Goal: Task Accomplishment & Management: Manage account settings

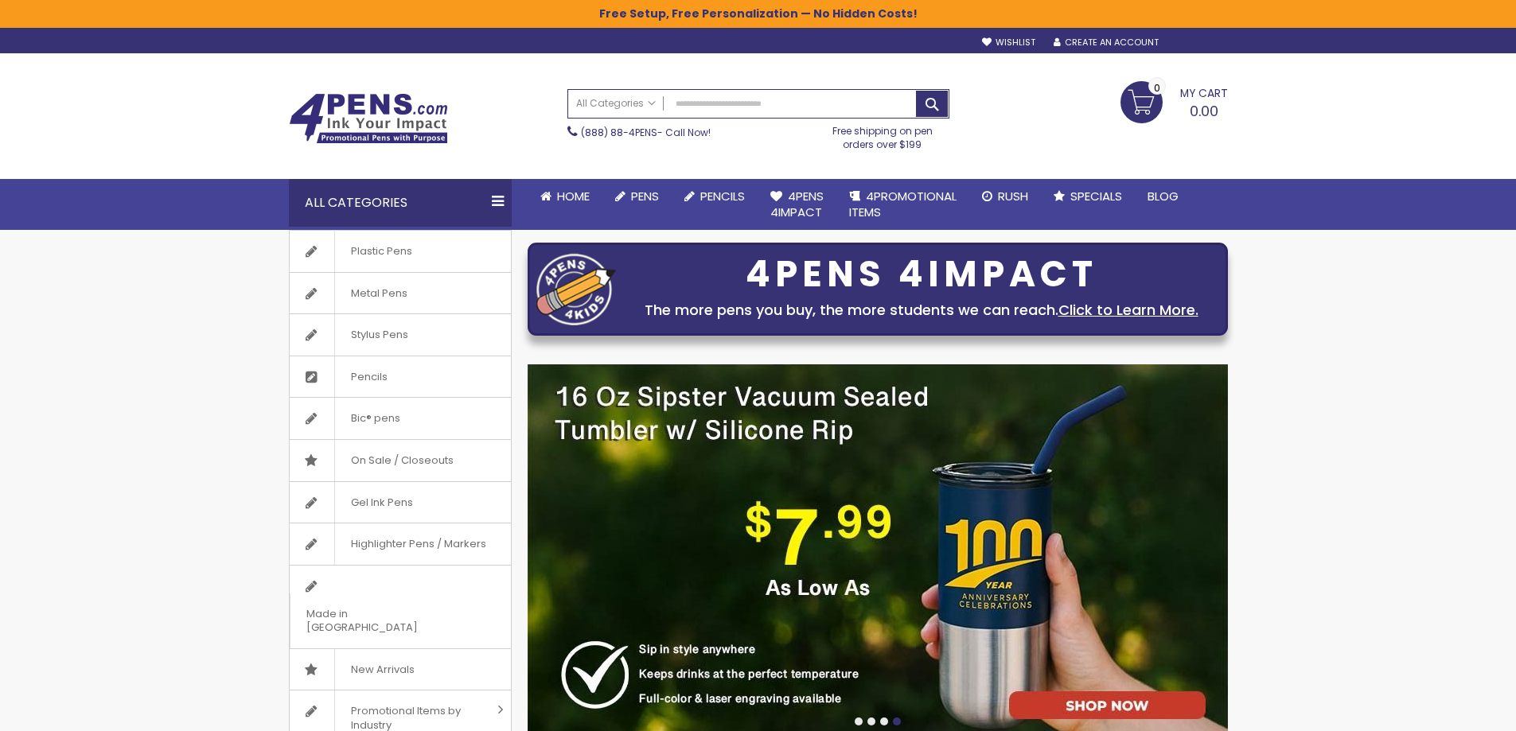
click at [1208, 41] on div "Sign In" at bounding box center [1200, 43] width 53 height 12
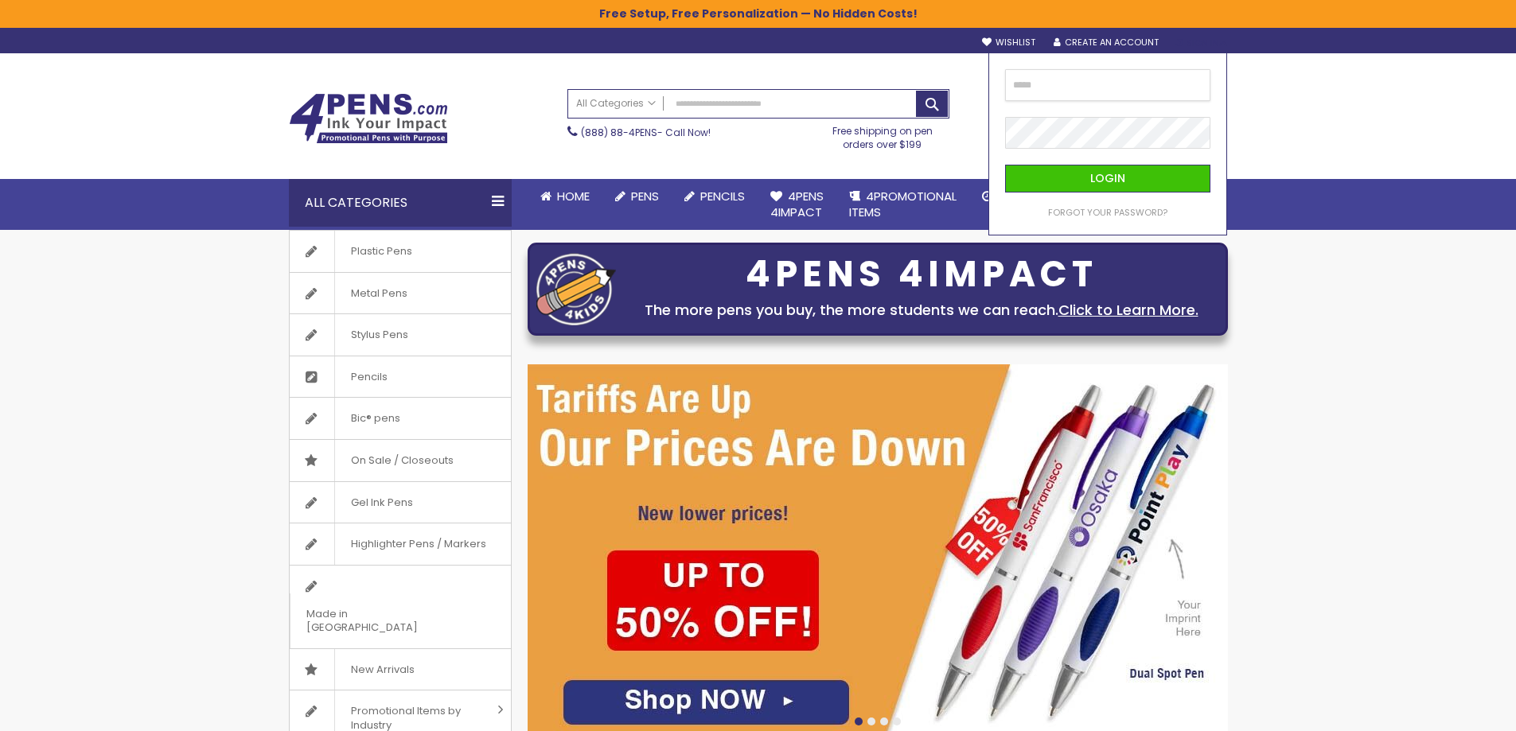
click at [1148, 90] on input "email" at bounding box center [1107, 85] width 205 height 32
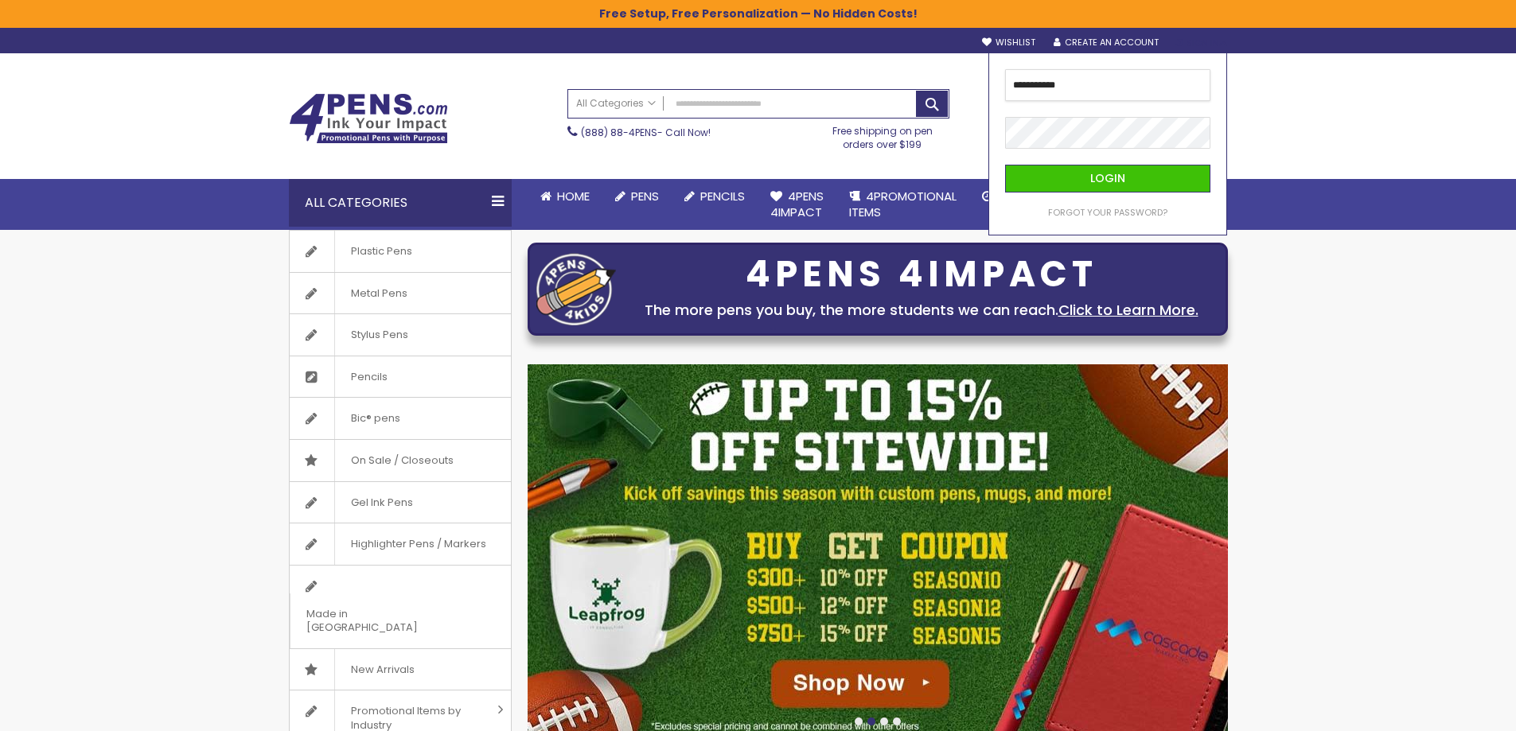
click at [1107, 80] on input "**********" at bounding box center [1107, 85] width 205 height 32
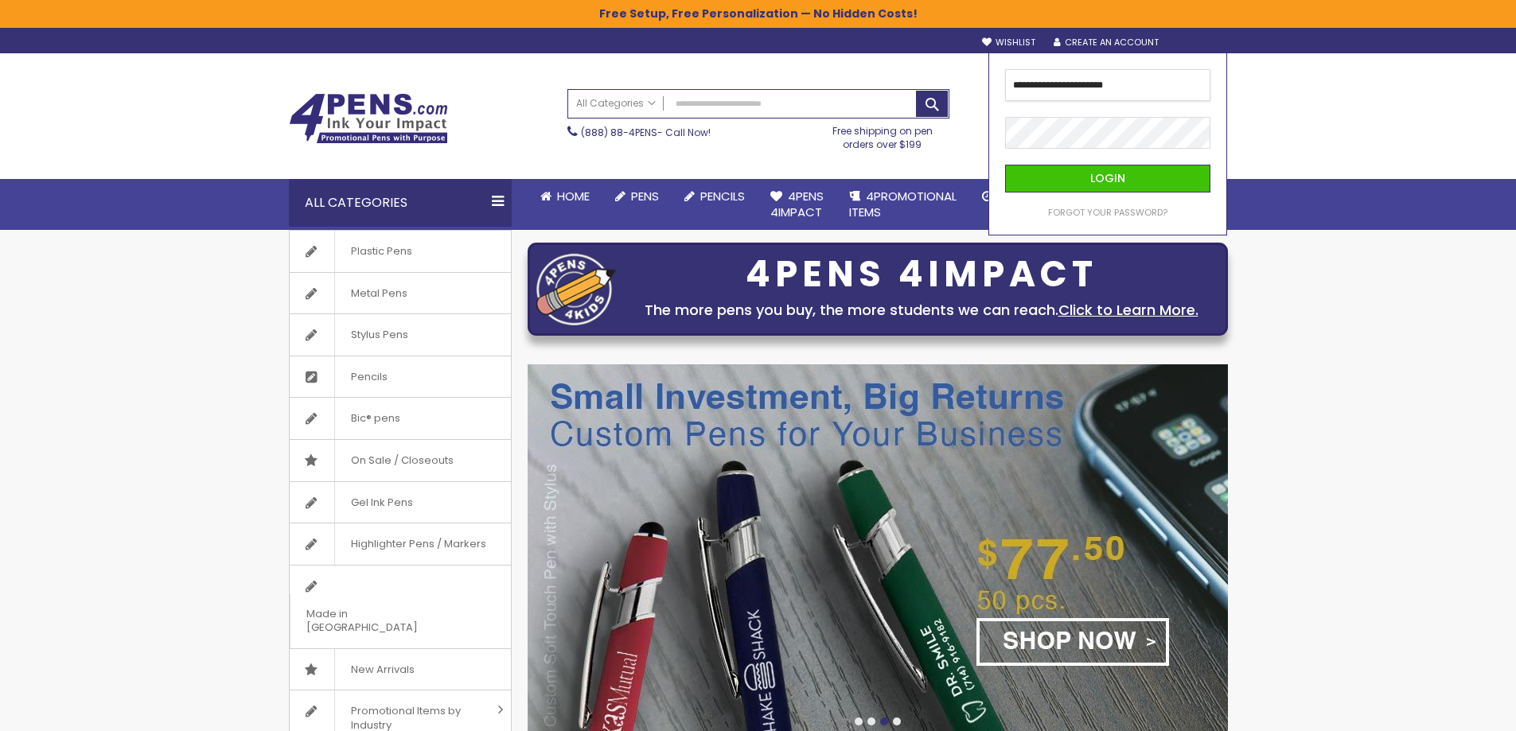
type input "**********"
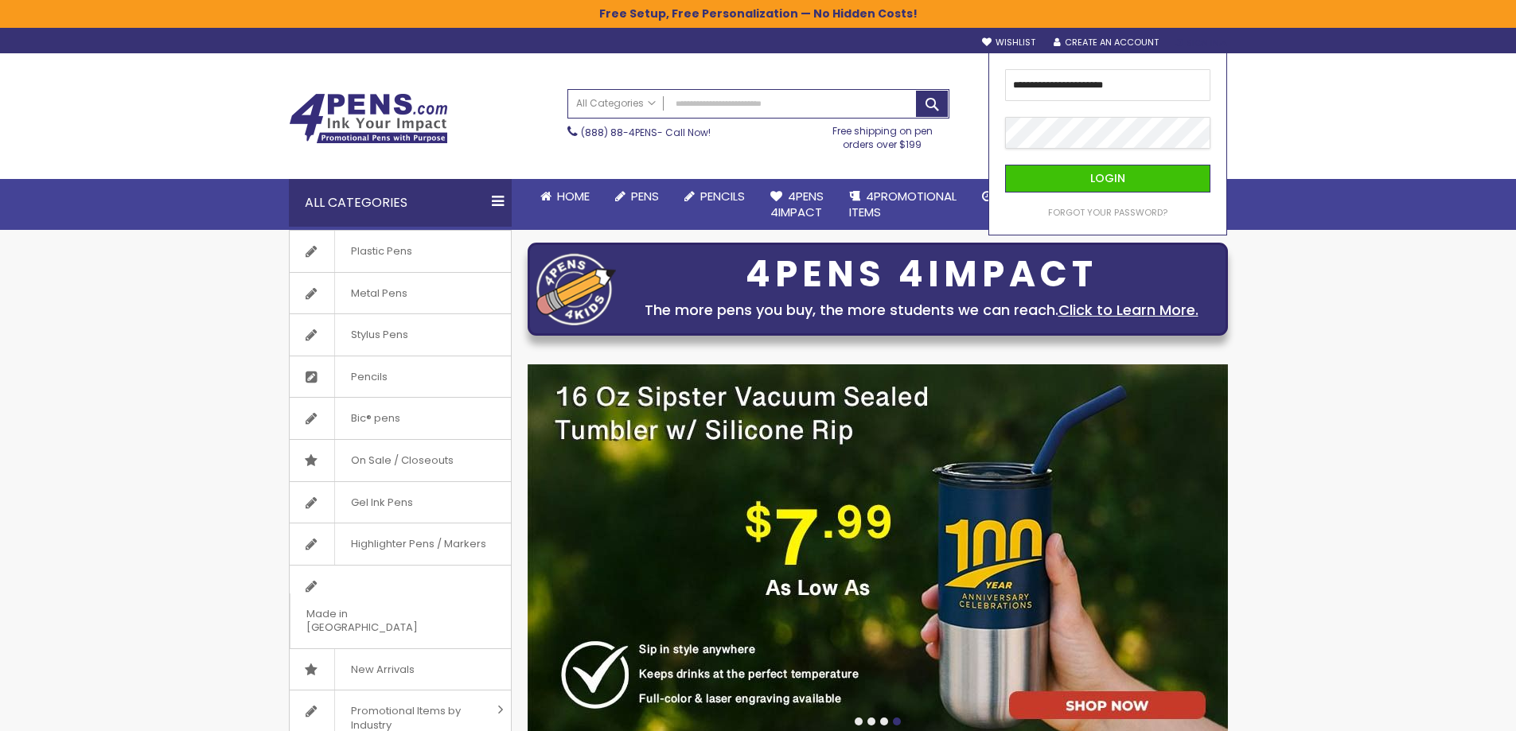
click at [1005, 165] on button "Login" at bounding box center [1107, 179] width 205 height 28
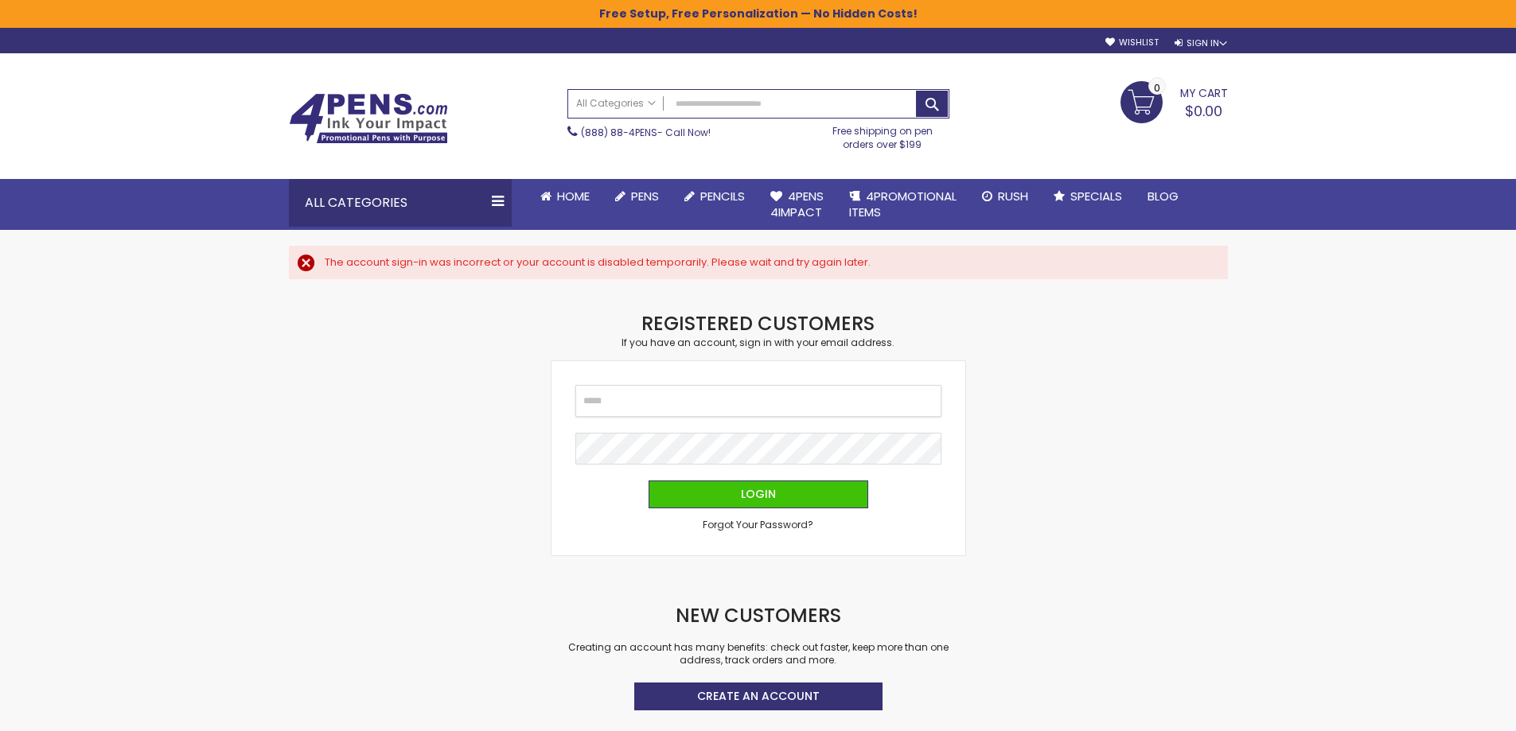
click at [632, 395] on input "Email" at bounding box center [758, 401] width 366 height 32
type input "*"
click at [753, 523] on span "Forgot Your Password?" at bounding box center [757, 525] width 111 height 14
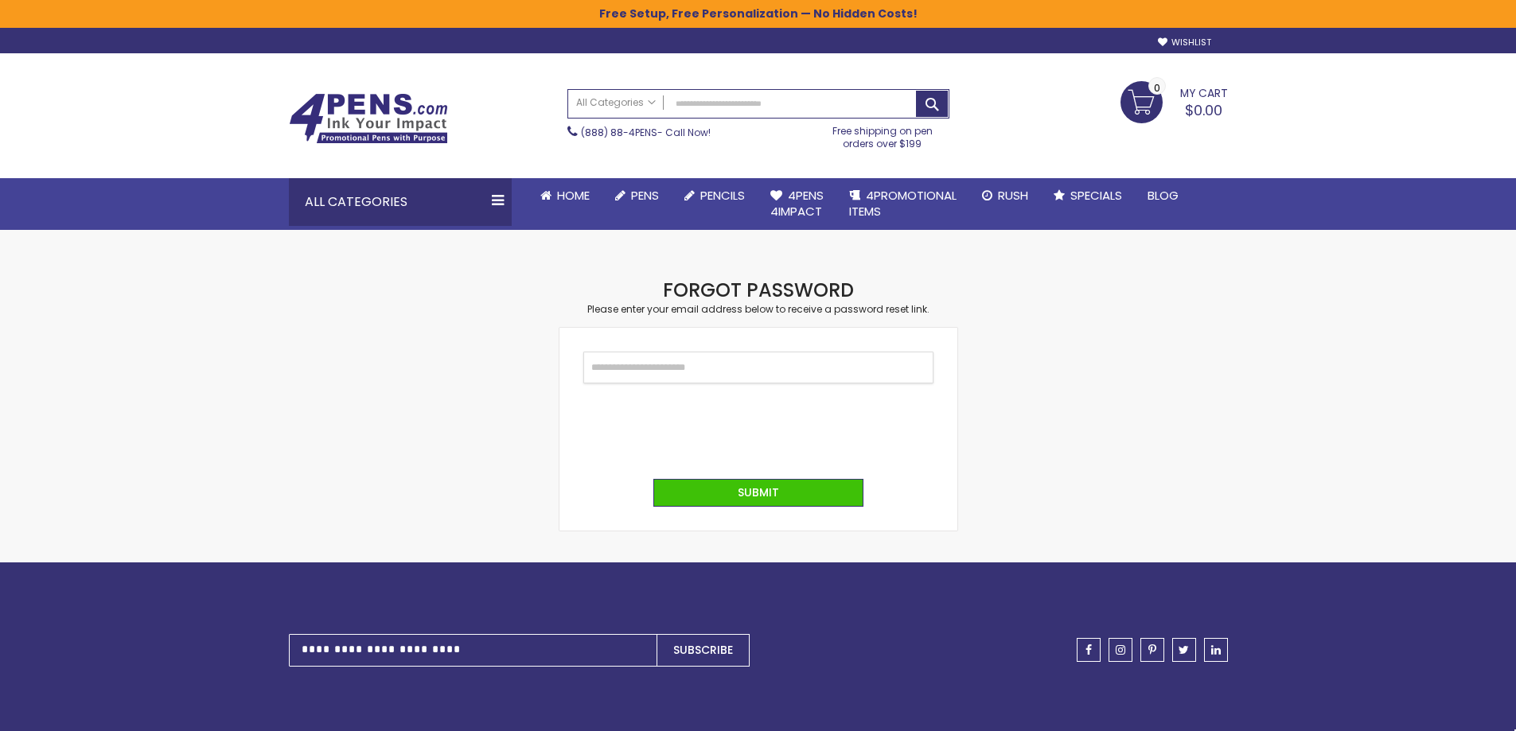
click at [687, 375] on input "Email" at bounding box center [758, 368] width 350 height 32
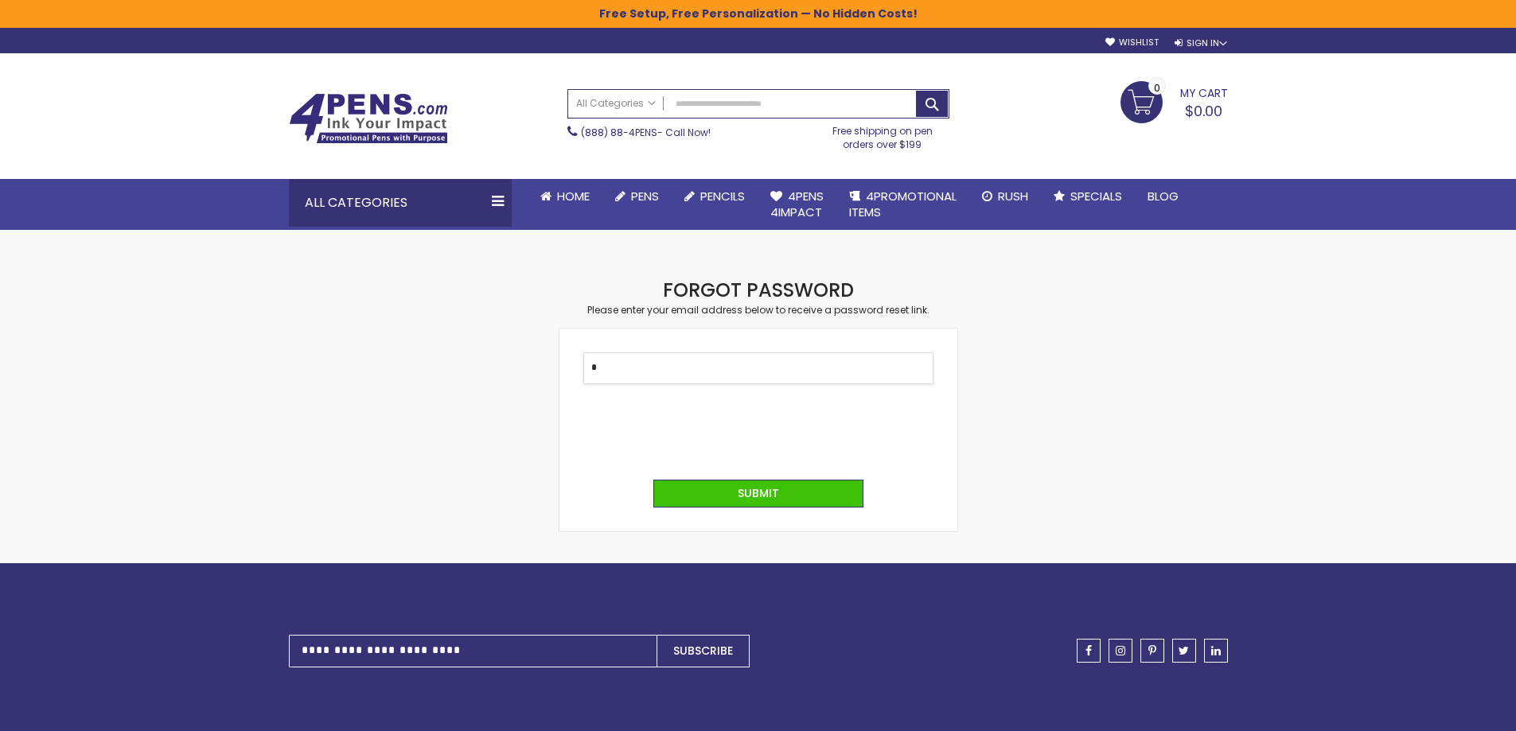
type input "**********"
click at [737, 496] on span "Submit" at bounding box center [757, 493] width 41 height 16
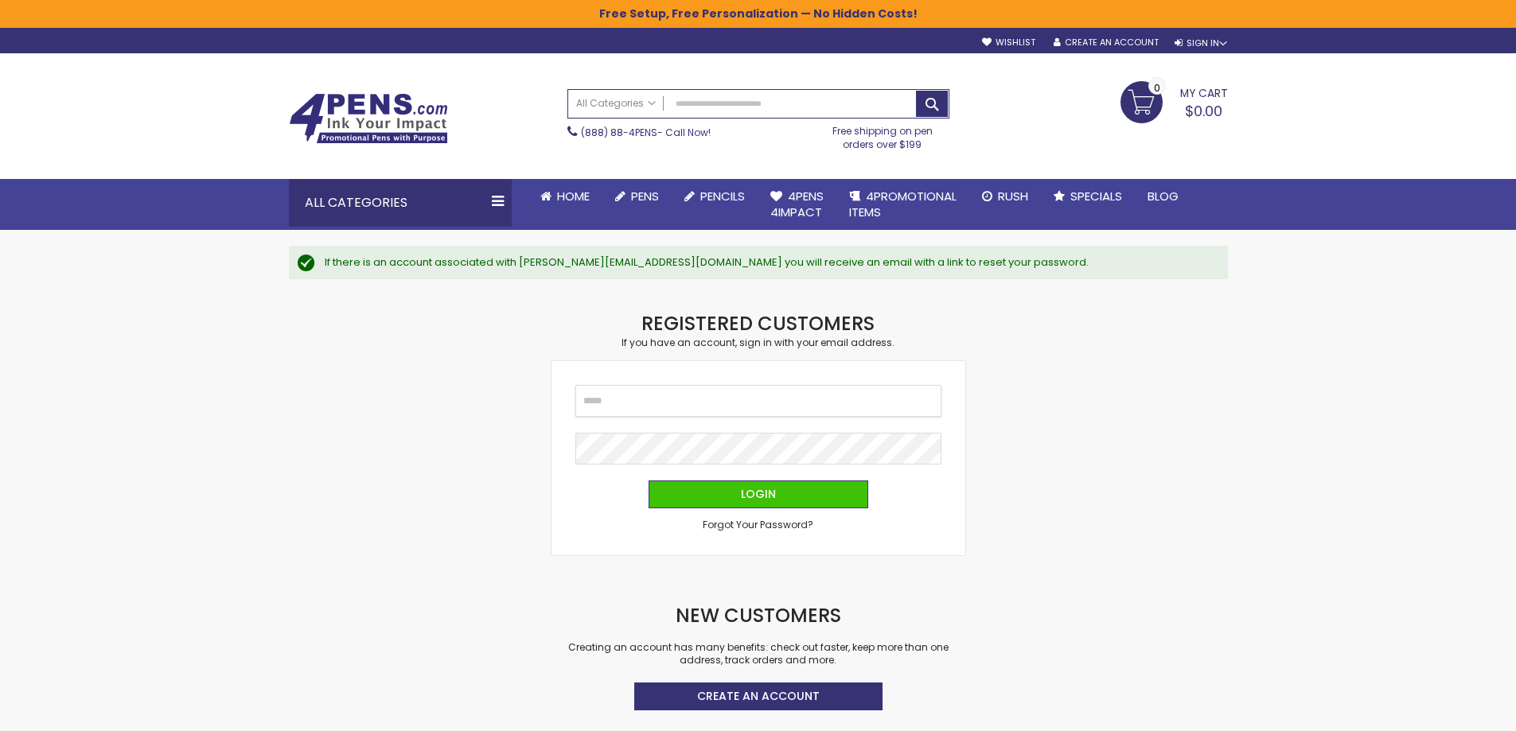
click at [632, 403] on input "Email" at bounding box center [758, 401] width 366 height 32
type input "**********"
click at [678, 491] on button "Login" at bounding box center [758, 495] width 220 height 28
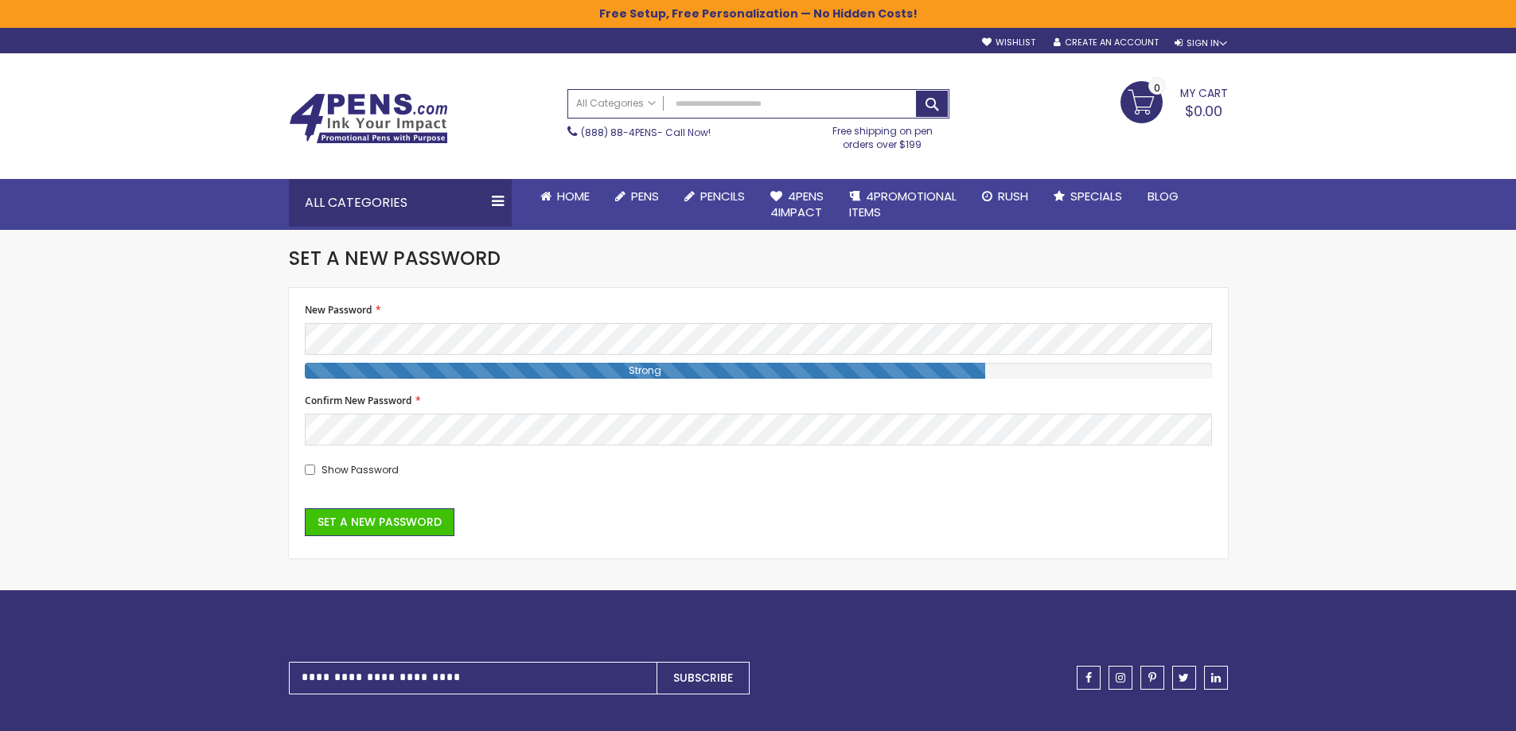
click at [434, 449] on fieldset "New Password Password Strength: Strong Confirm New Password Show Password" at bounding box center [758, 390] width 907 height 173
click at [273, 351] on div "Skip to Content sample Wishlist Sign Out Sign In Sign In Login Forgot Your Pass…" at bounding box center [758, 524] width 1516 height 1049
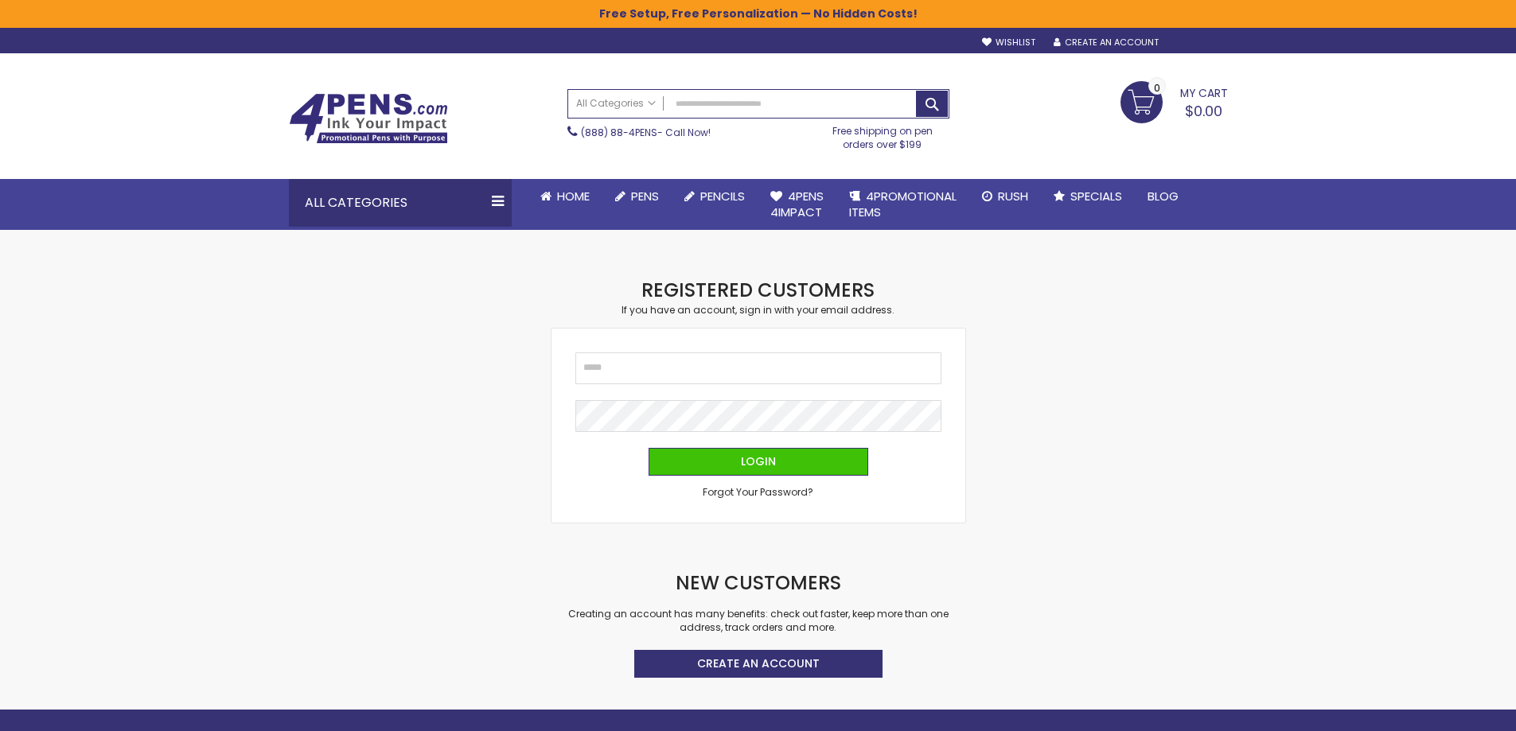
click at [1196, 39] on div "Sign In" at bounding box center [1200, 43] width 53 height 12
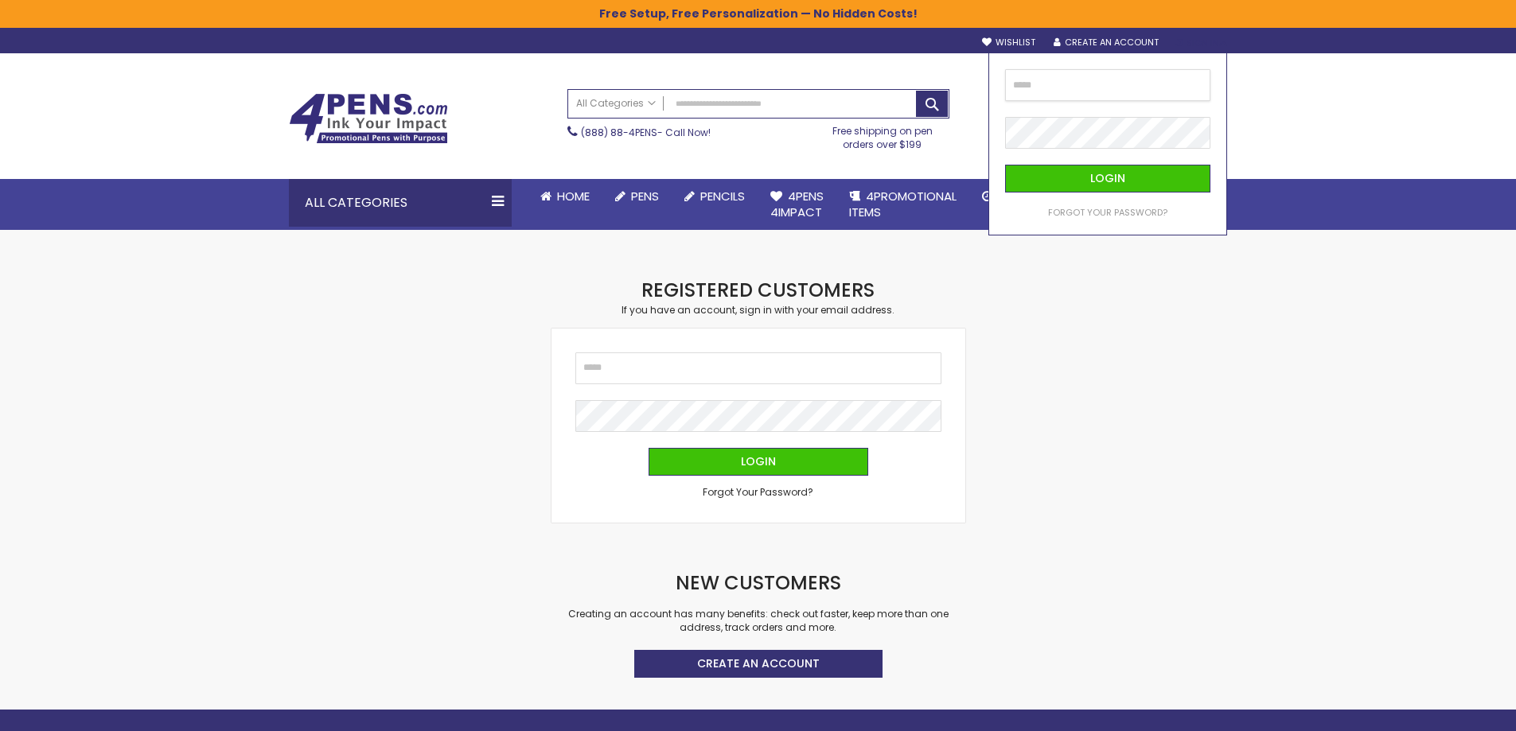
click at [1111, 90] on input "email" at bounding box center [1107, 85] width 205 height 32
type input "******"
click at [363, 91] on div "Toggle Nav" at bounding box center [420, 87] width 263 height 12
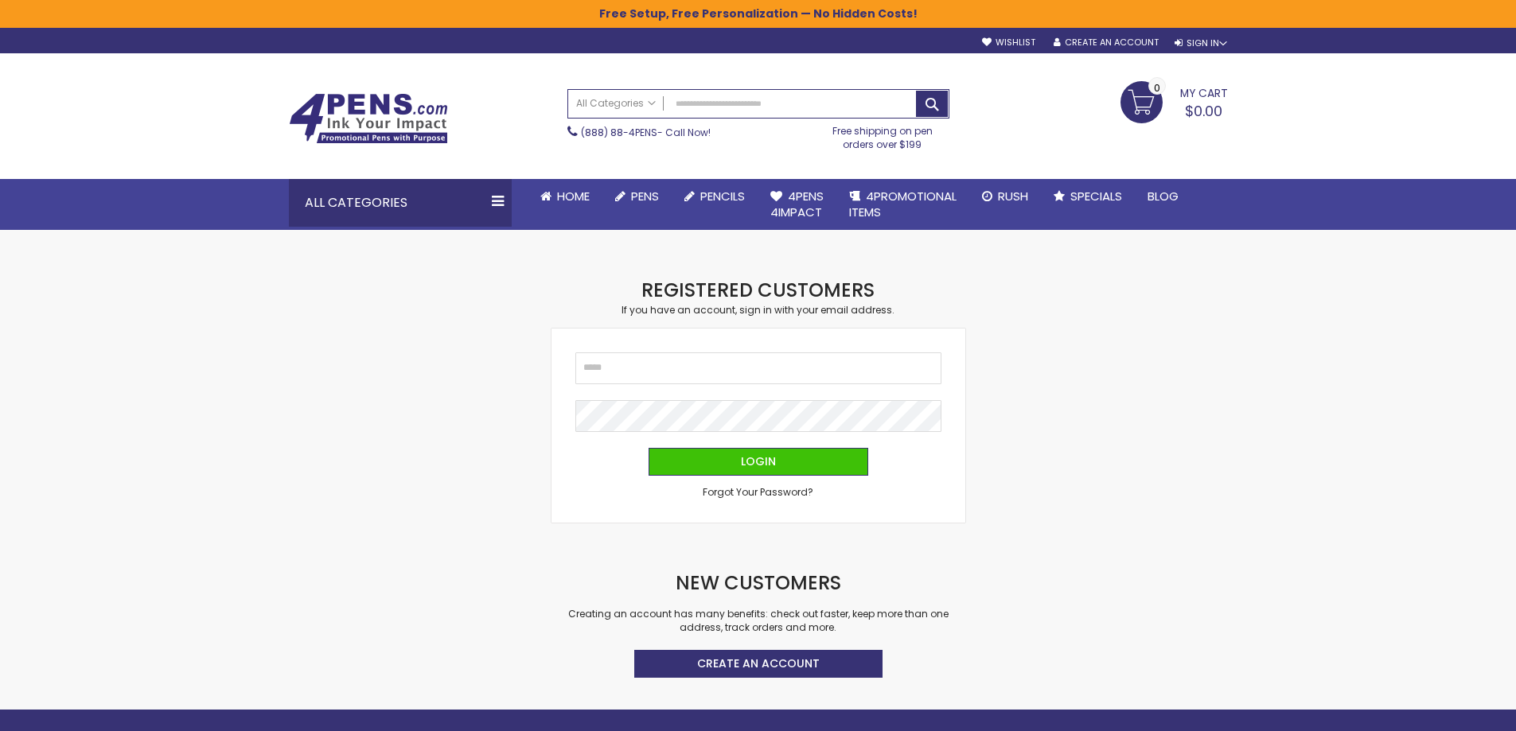
click at [364, 111] on img at bounding box center [368, 118] width 159 height 51
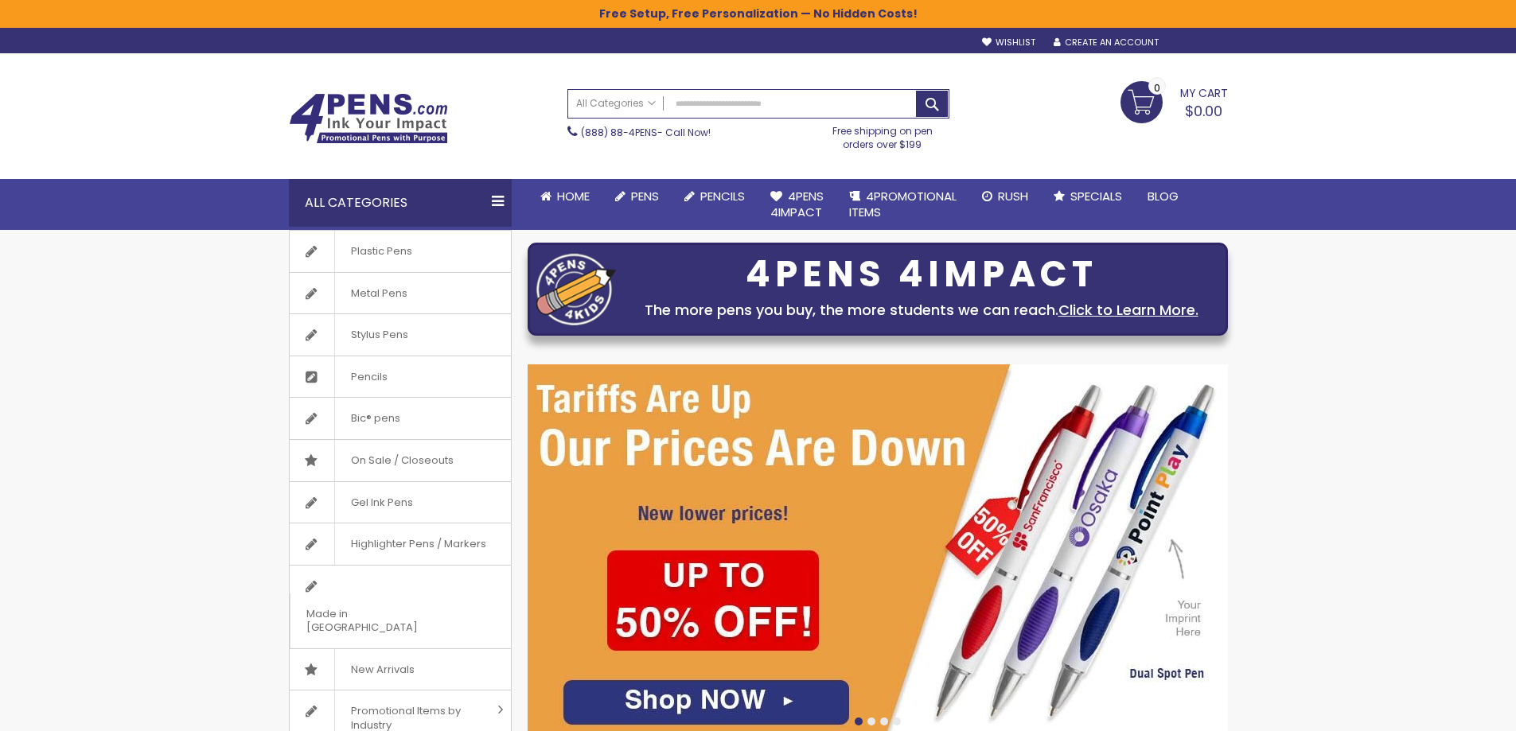
click at [1193, 42] on div "Sign In" at bounding box center [1200, 43] width 53 height 12
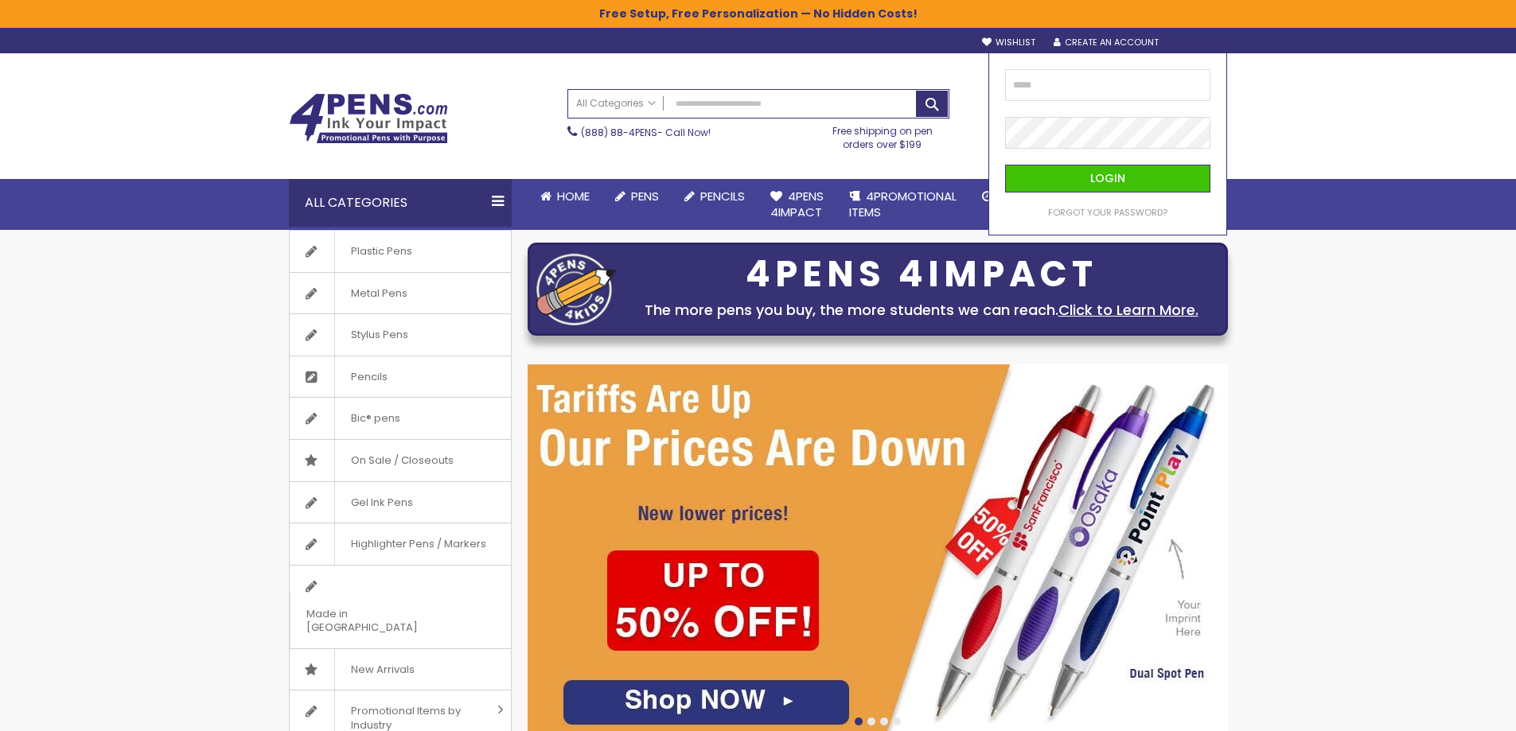
click at [1160, 68] on div "Login Forgot Your Password?" at bounding box center [1107, 144] width 239 height 183
click at [1153, 82] on input "email" at bounding box center [1107, 85] width 205 height 32
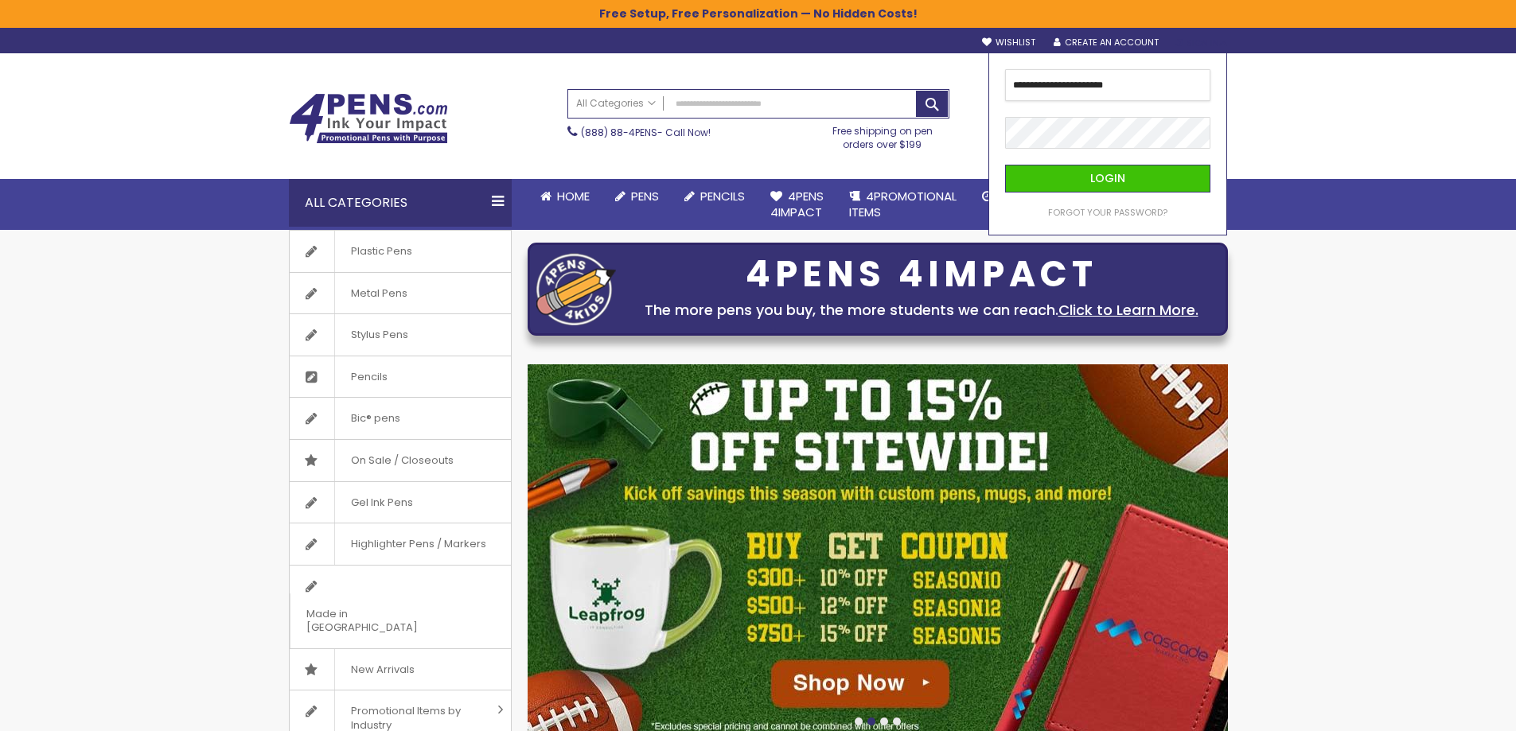
type input "**********"
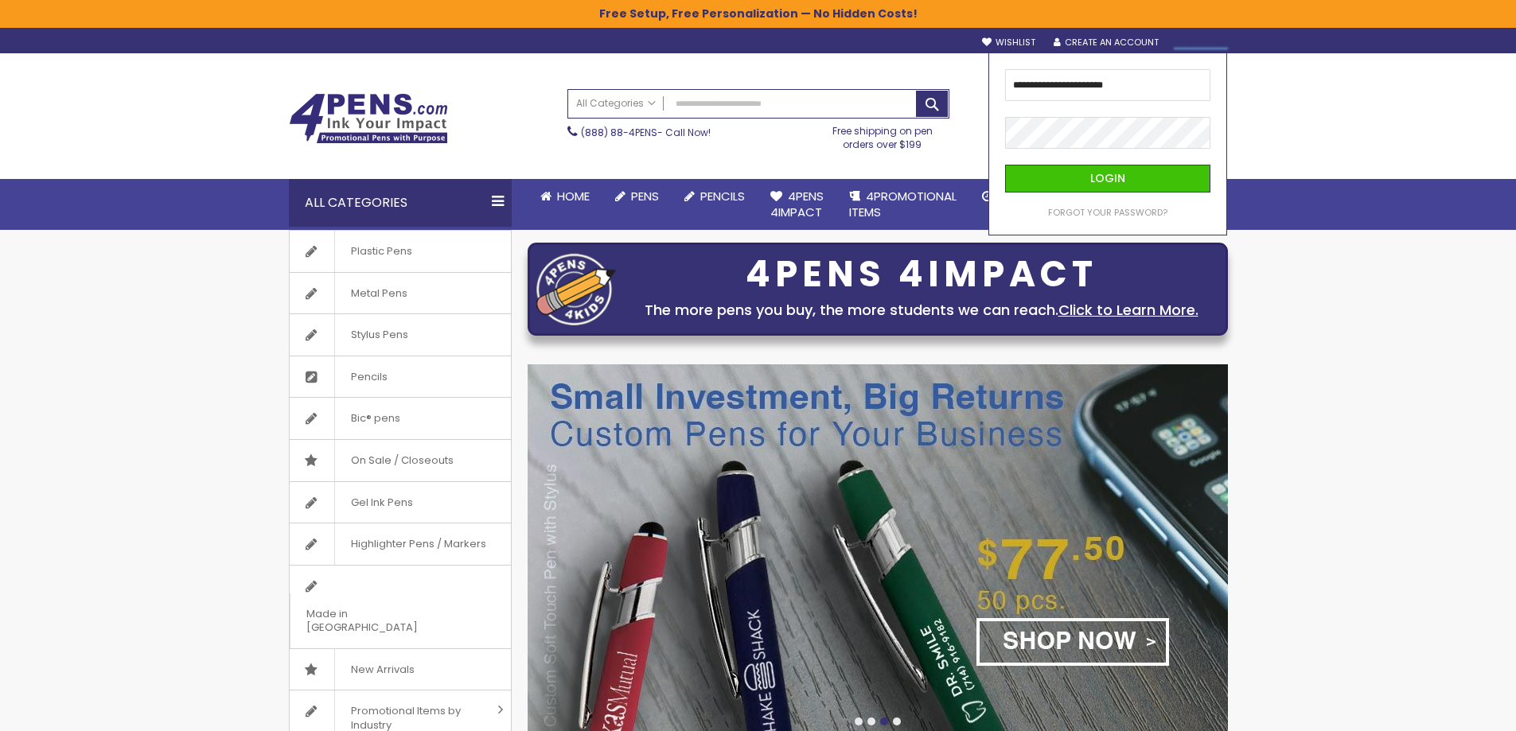
click at [1065, 150] on fieldset "**********" at bounding box center [1107, 144] width 205 height 150
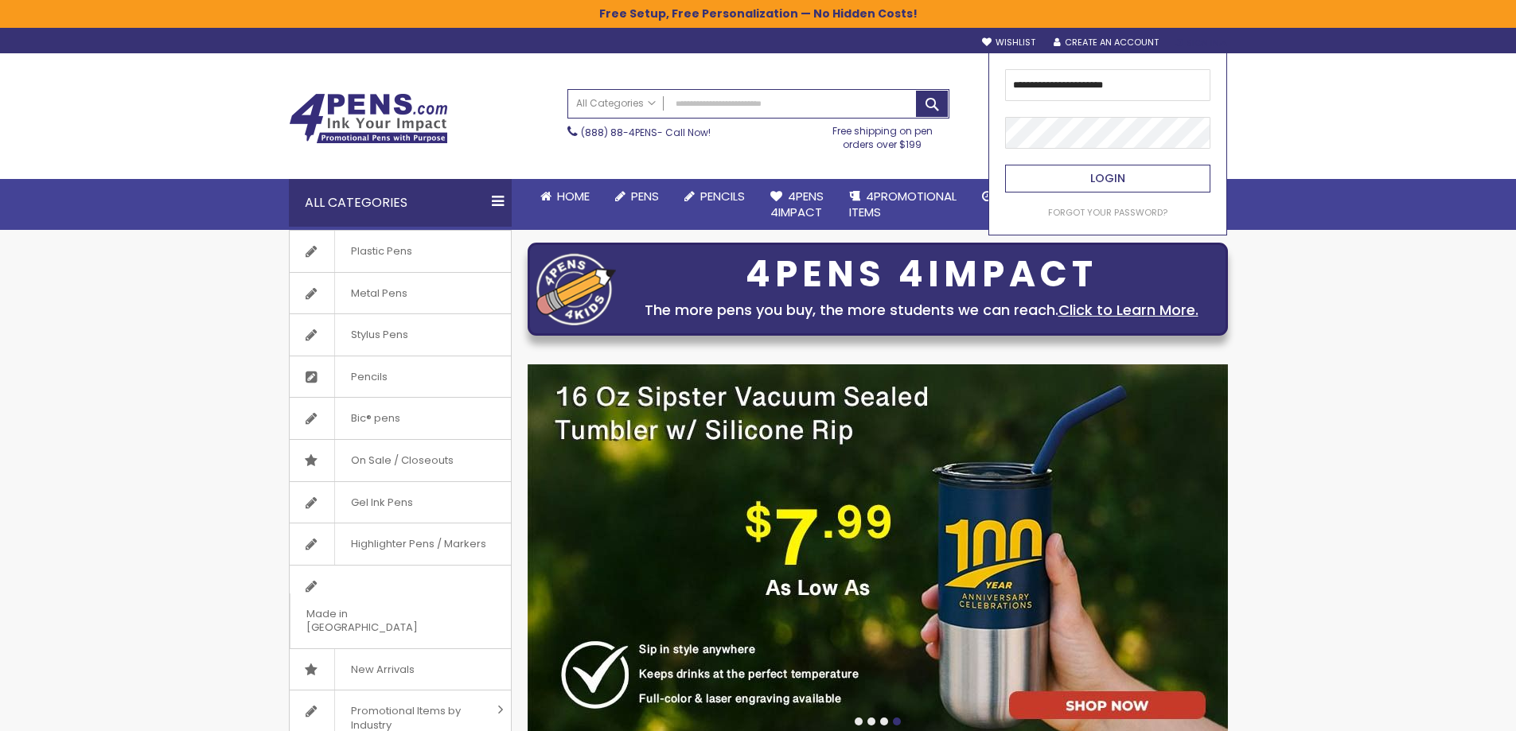
click at [1081, 175] on button "Login" at bounding box center [1107, 179] width 205 height 28
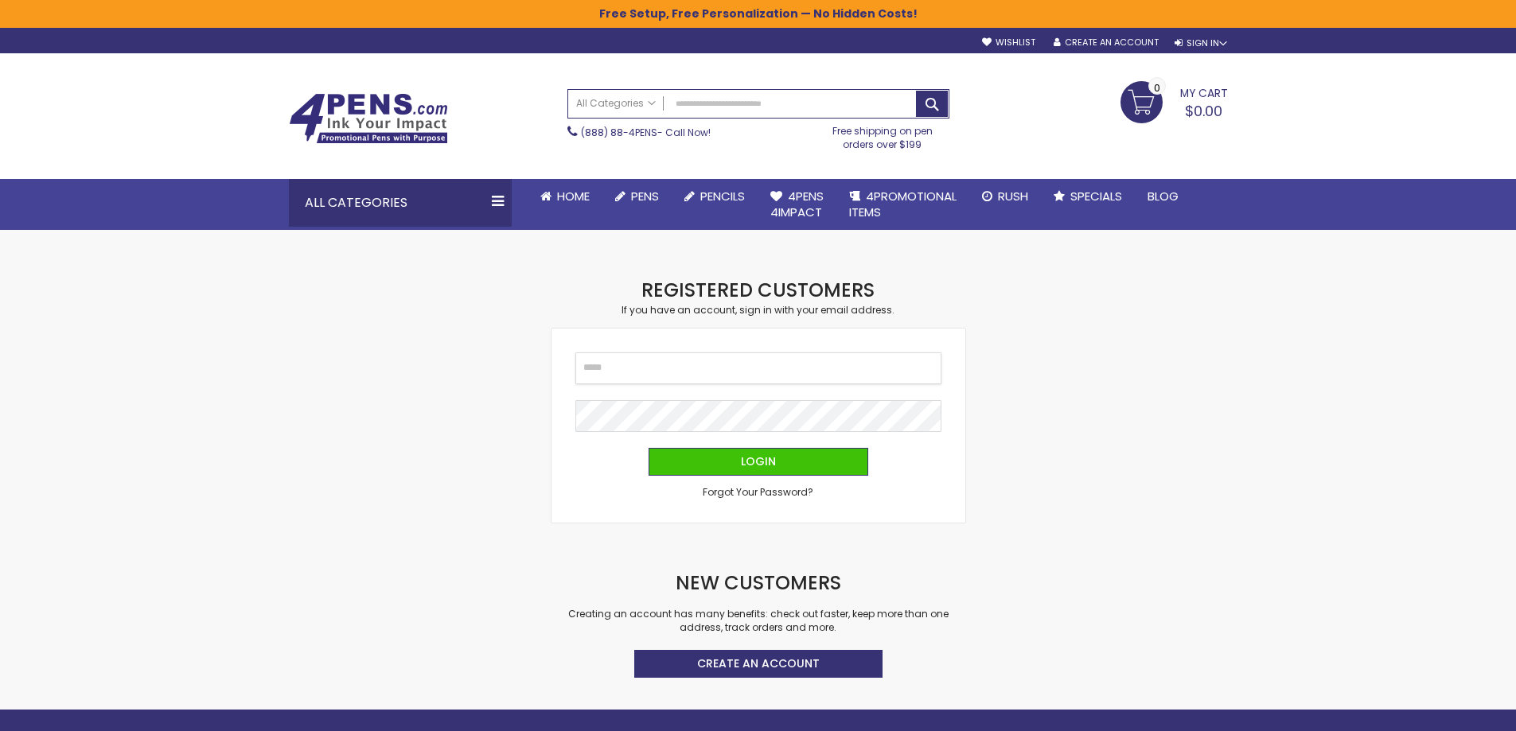
click at [619, 375] on input "Email" at bounding box center [758, 368] width 366 height 32
type input "**********"
click at [648, 448] on button "Login" at bounding box center [758, 462] width 220 height 28
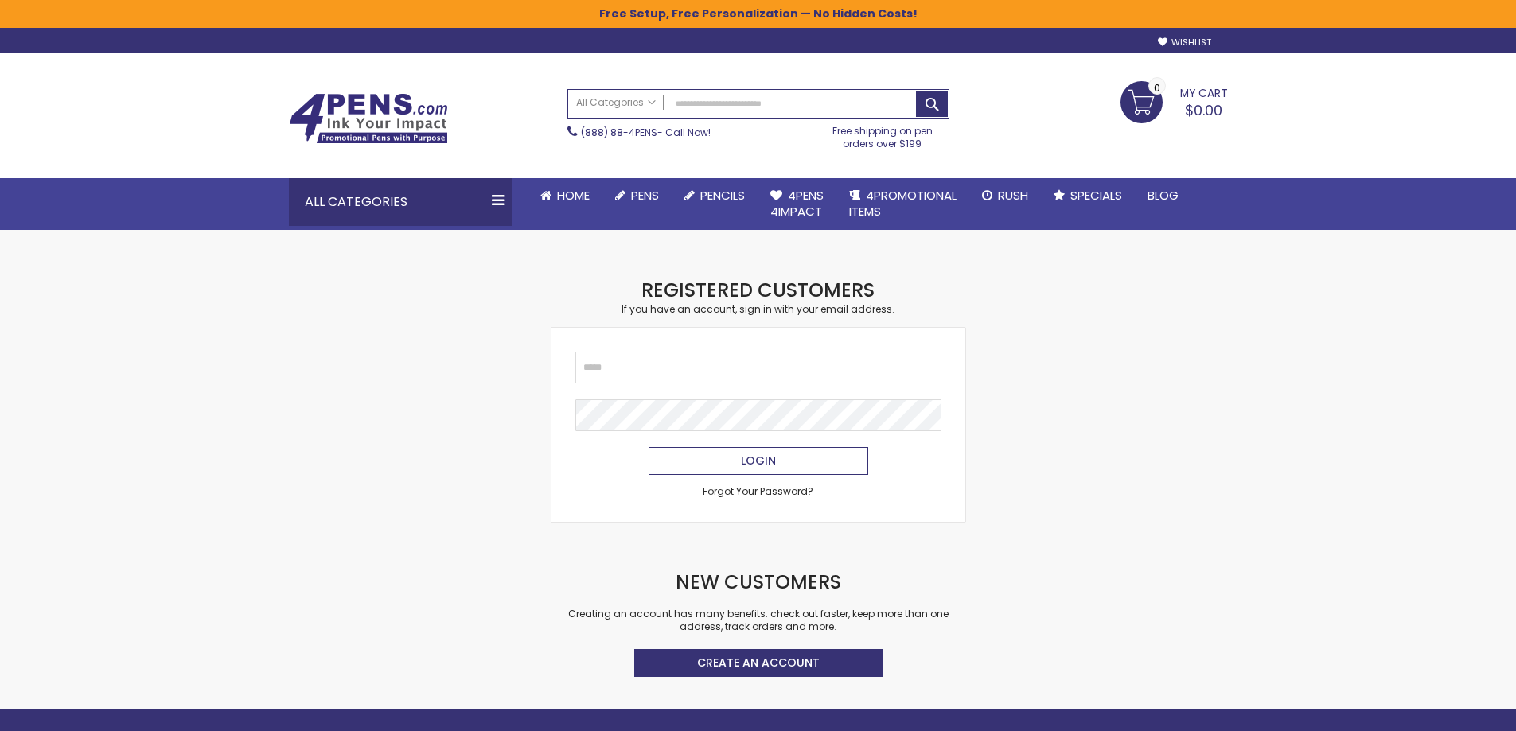
click button "Login"
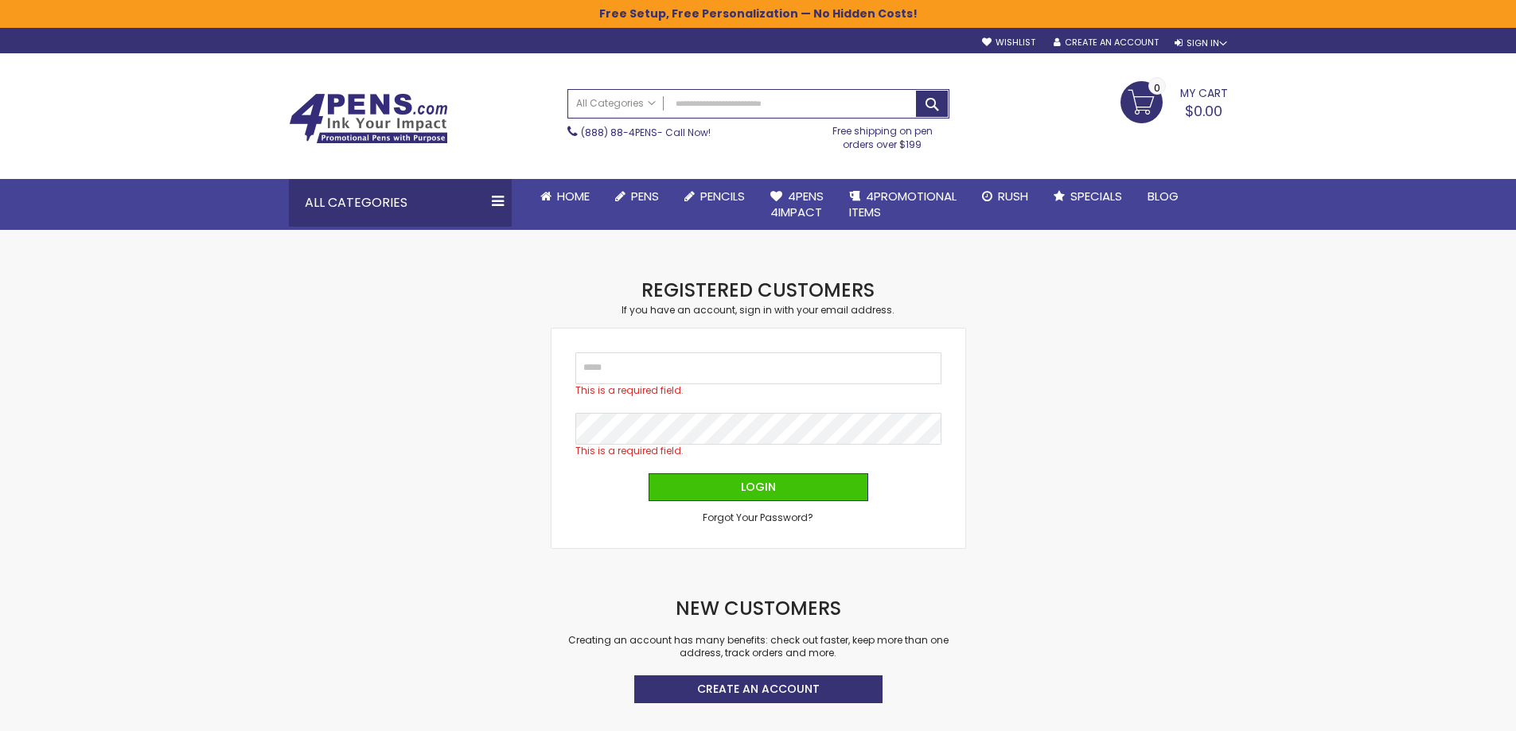
click div "Forgot Your Password?"
click span "Forgot Your Password?"
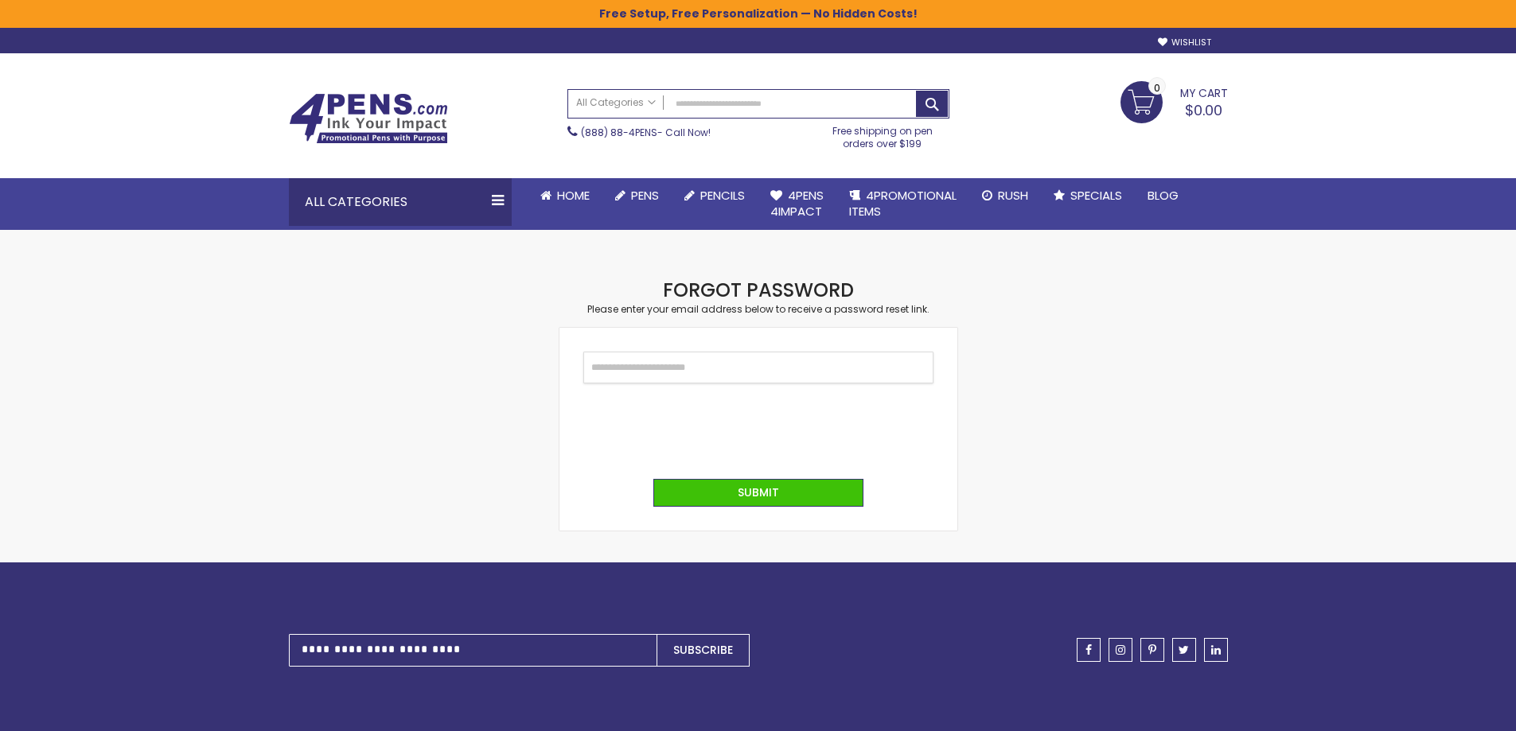
click at [687, 367] on input "Email" at bounding box center [758, 368] width 350 height 32
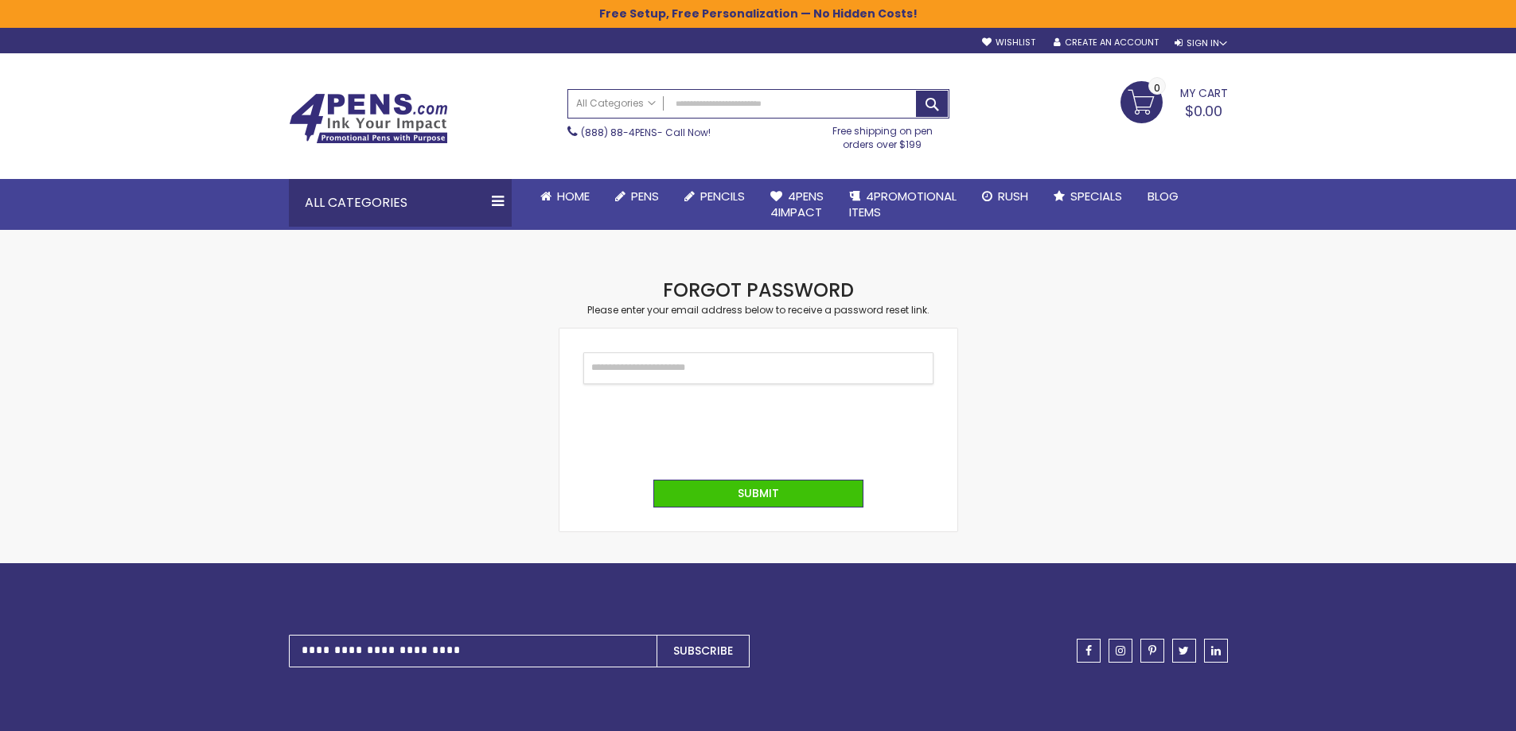
type input "**********"
click at [711, 491] on button "Submit" at bounding box center [758, 494] width 210 height 28
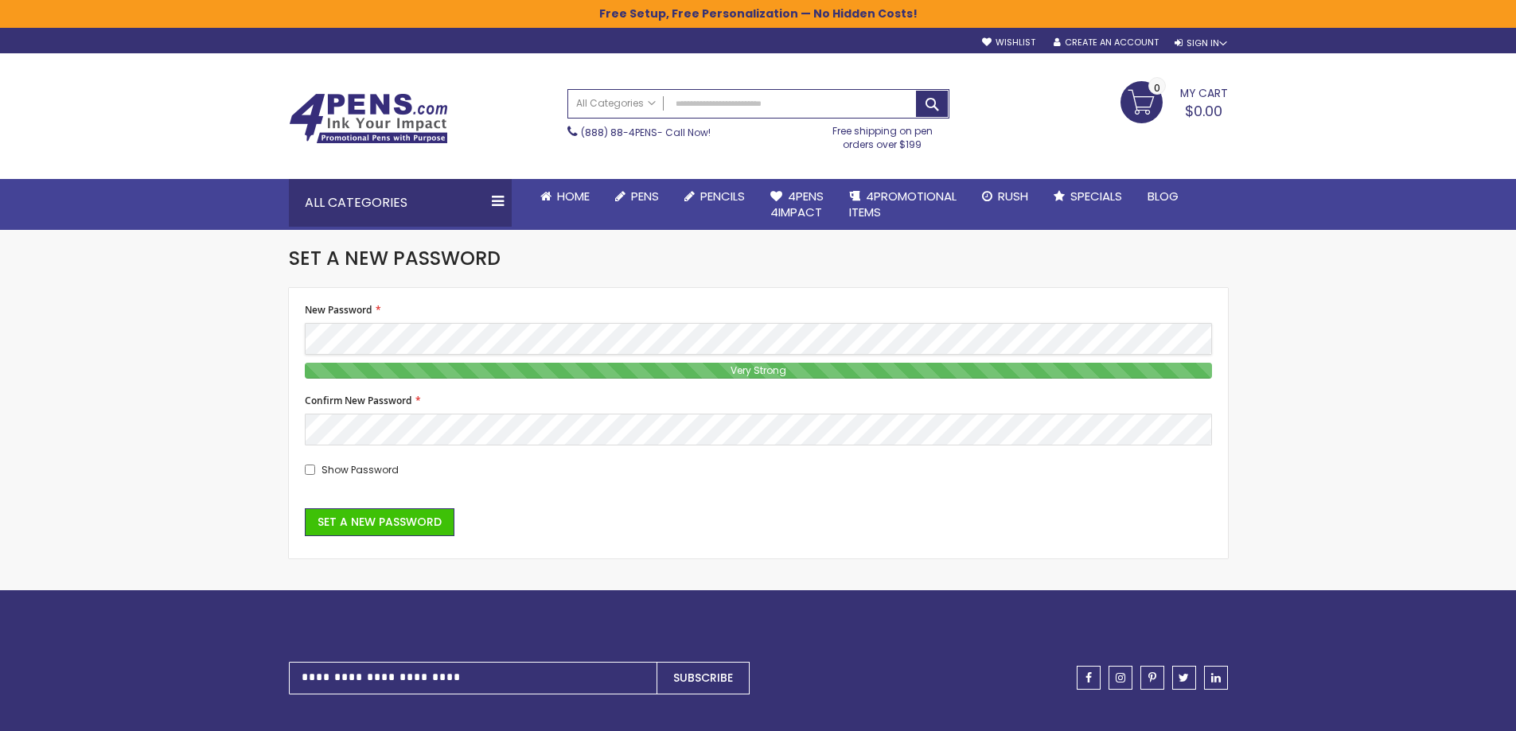
click at [213, 381] on div "Skip to Content sample Wishlist Sign Out Sign In Sign In Login Forgot Your Pass…" at bounding box center [758, 524] width 1516 height 1049
click at [391, 531] on button "Set a New Password" at bounding box center [380, 522] width 150 height 28
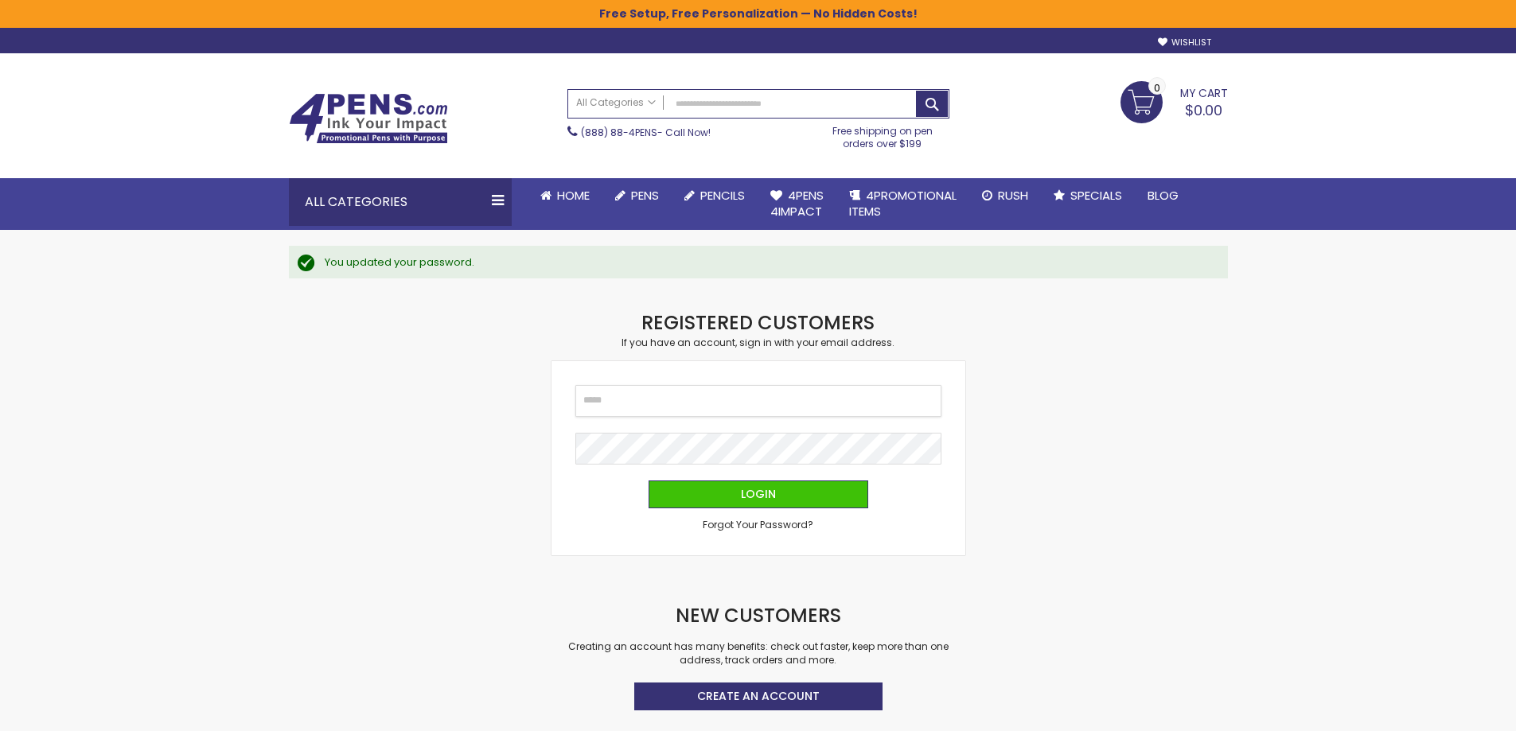
click at [726, 402] on input "Email" at bounding box center [758, 401] width 366 height 32
type input "**********"
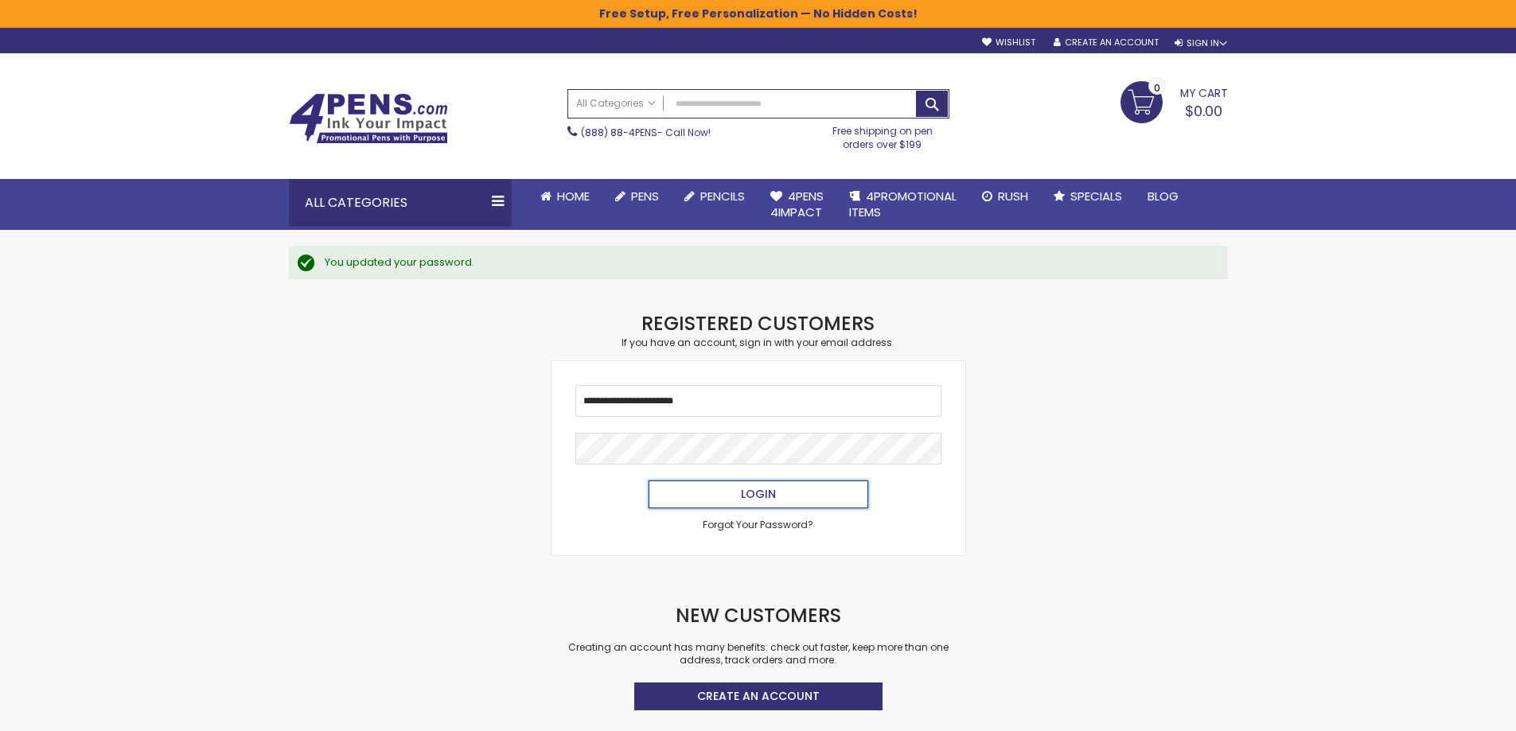
click at [726, 483] on button "Login" at bounding box center [758, 495] width 220 height 28
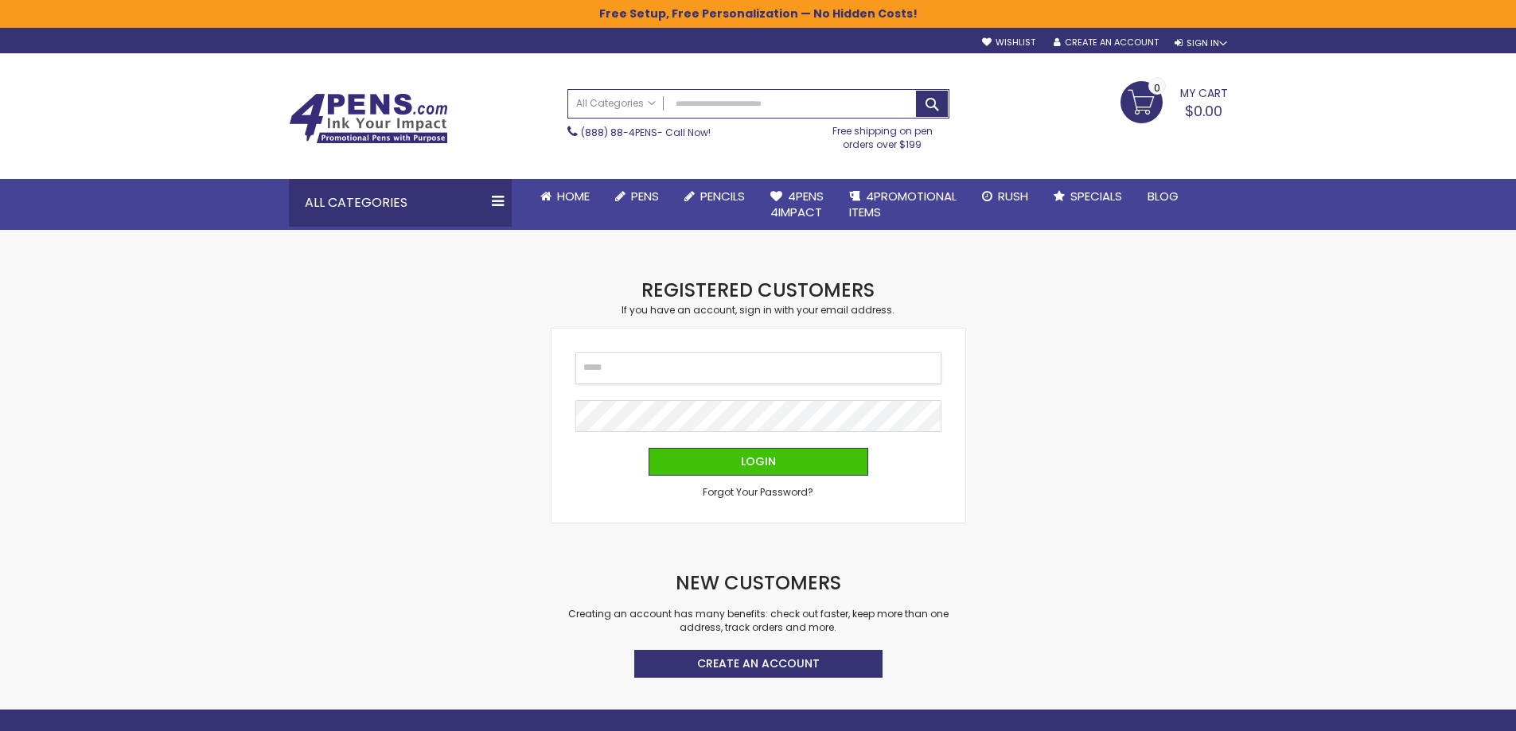
click at [658, 370] on input "Email" at bounding box center [758, 368] width 366 height 32
type input "**********"
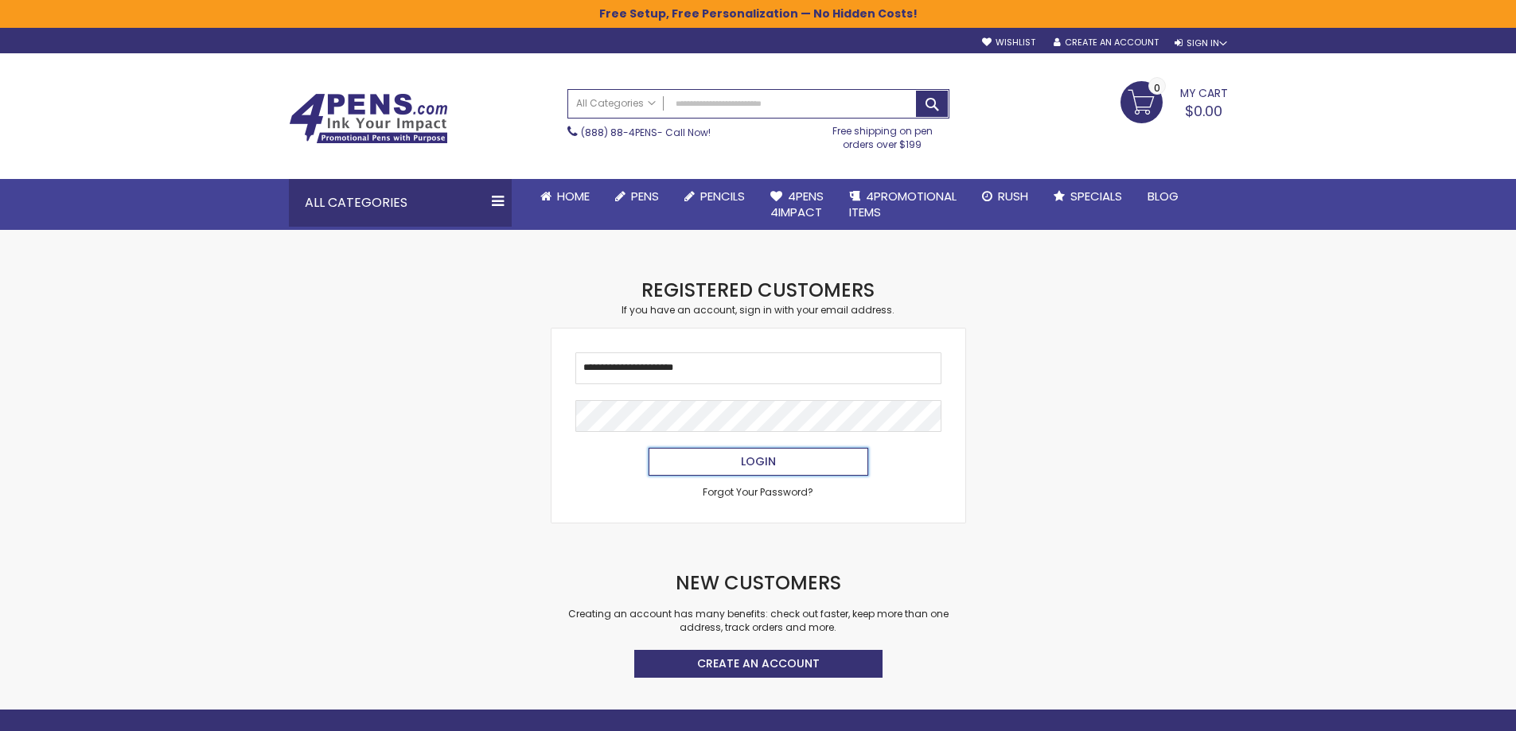
click at [708, 463] on button "Login" at bounding box center [758, 462] width 220 height 28
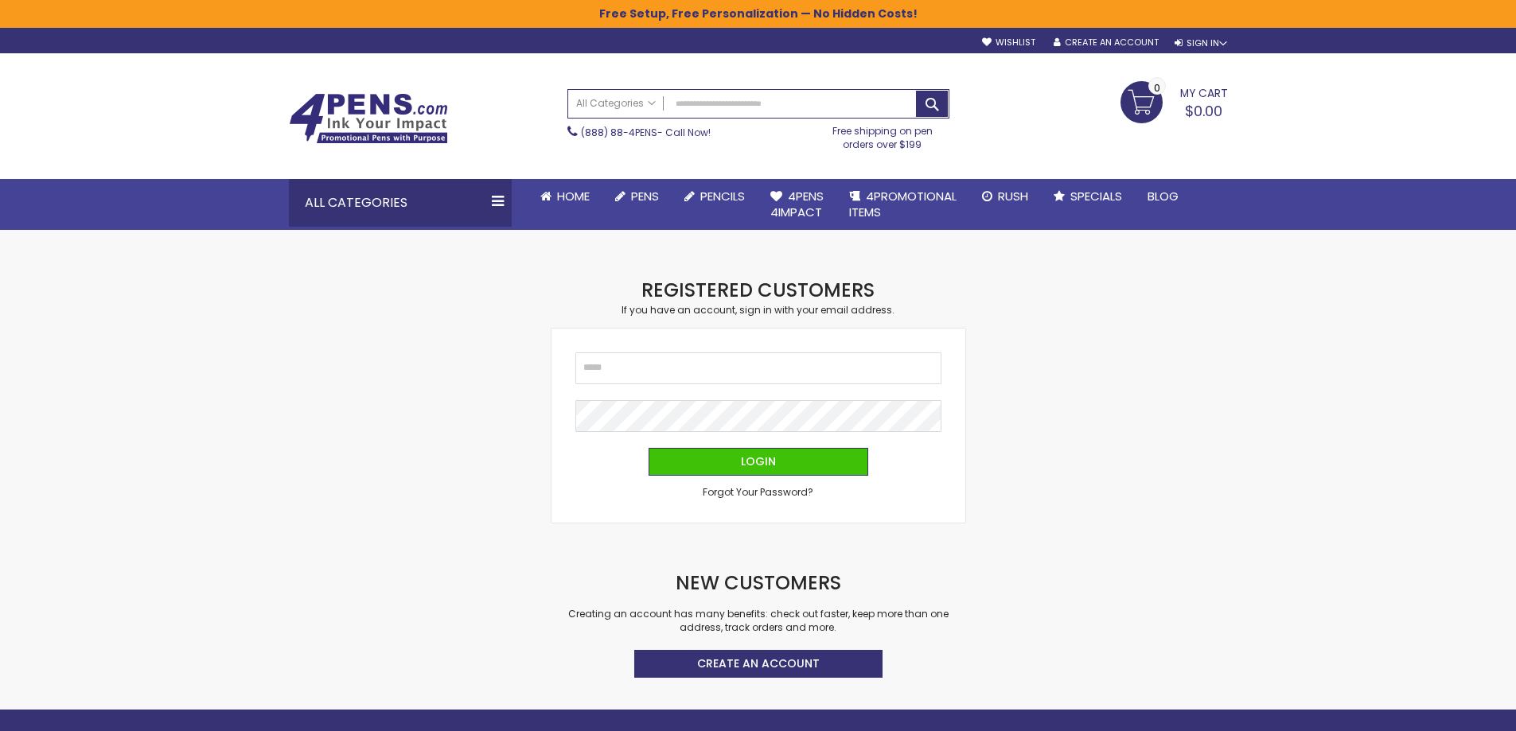
click at [1141, 99] on link "My Cart $0.00 0" at bounding box center [1173, 101] width 107 height 40
click at [1206, 141] on button "Close" at bounding box center [1212, 137] width 32 height 32
click at [1203, 41] on div "Sign In" at bounding box center [1200, 43] width 53 height 12
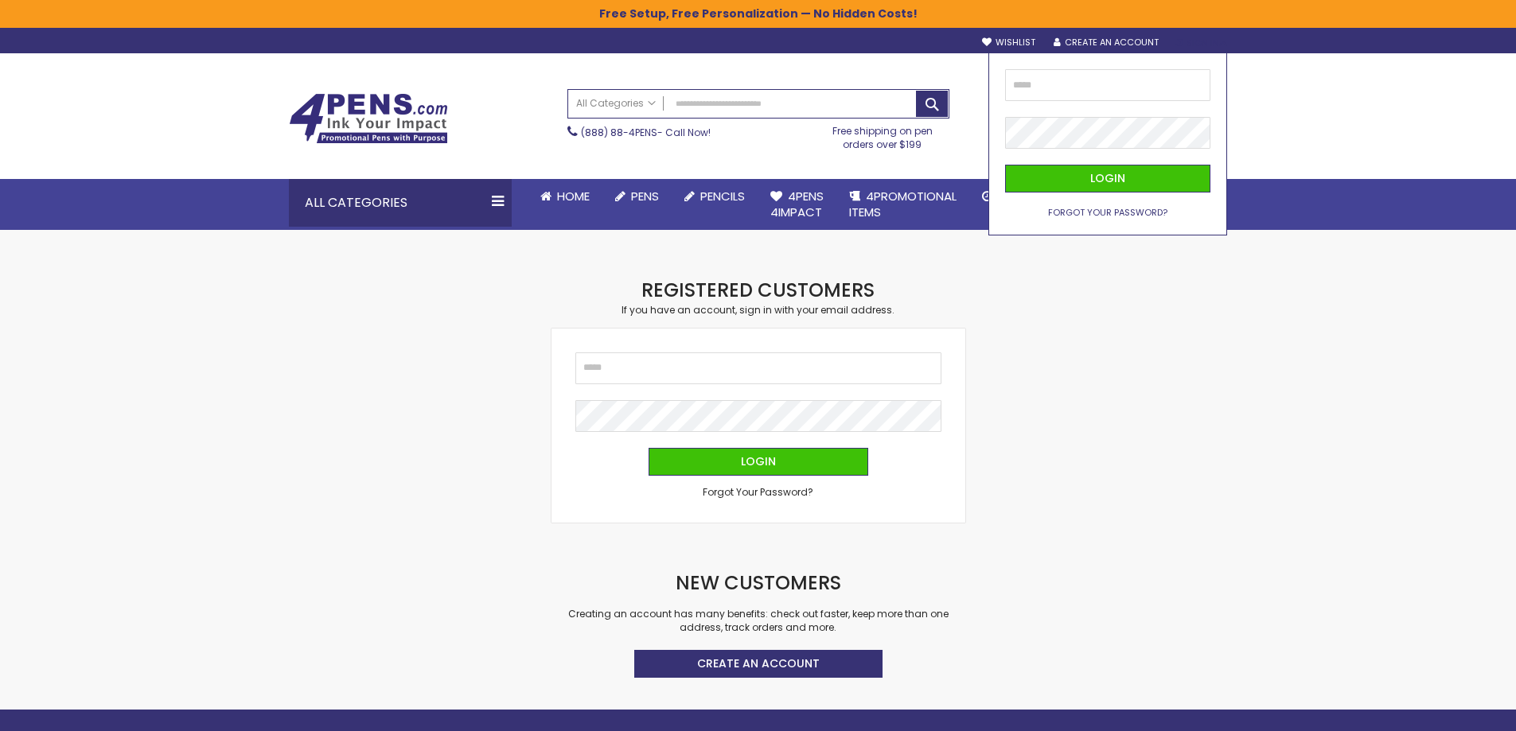
click at [1103, 208] on span "Forgot Your Password?" at bounding box center [1107, 212] width 119 height 13
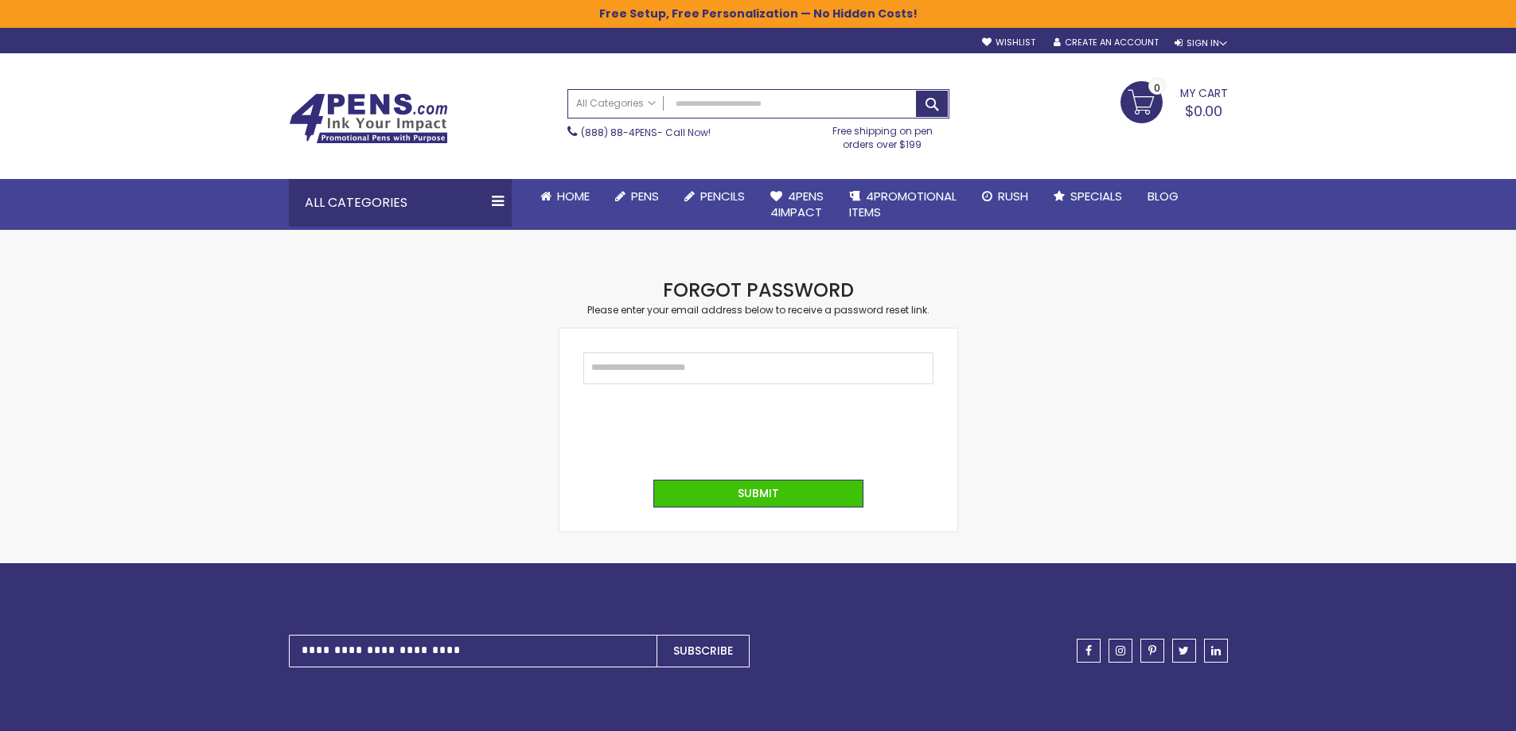
click at [359, 119] on img at bounding box center [368, 118] width 159 height 51
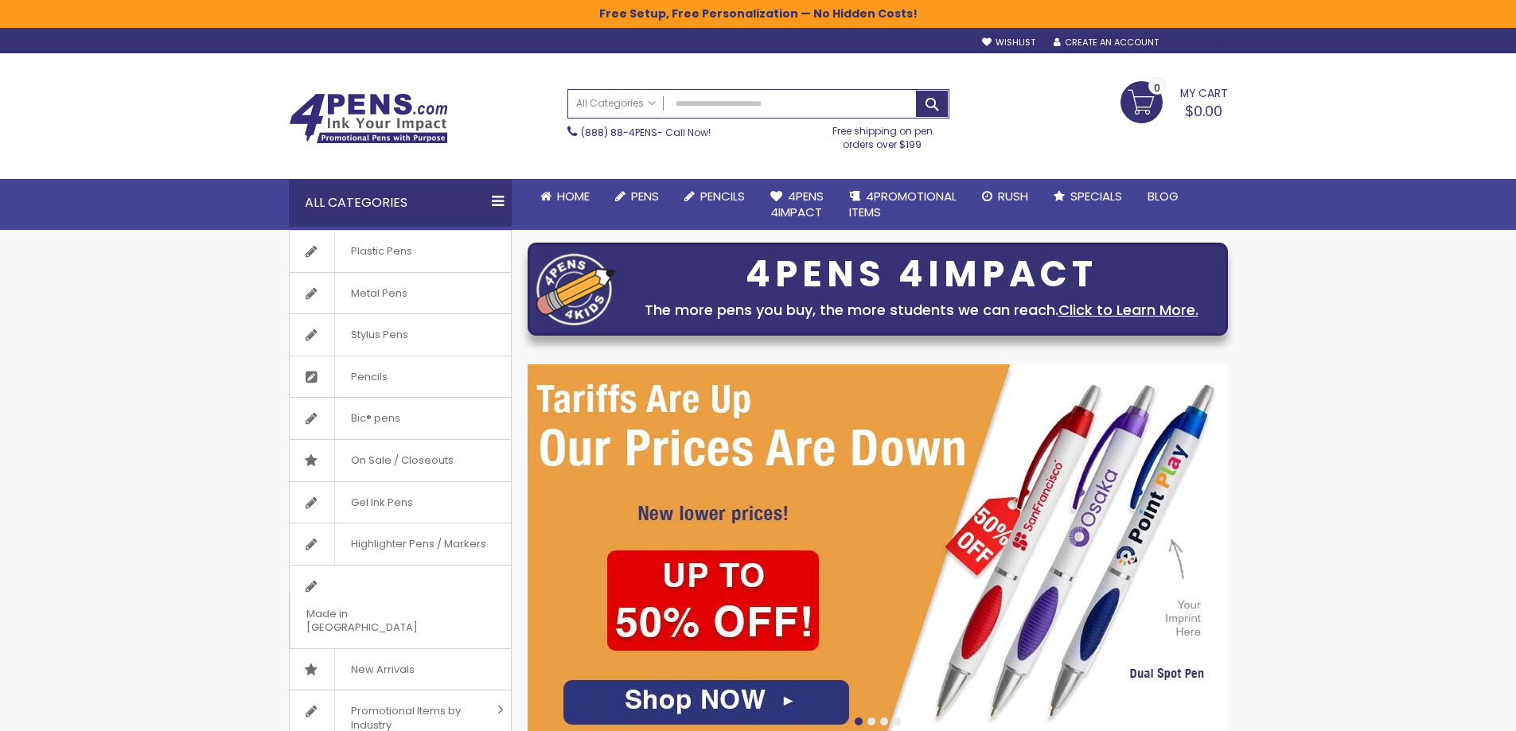
click at [1174, 40] on div "Sign In" at bounding box center [1200, 43] width 53 height 12
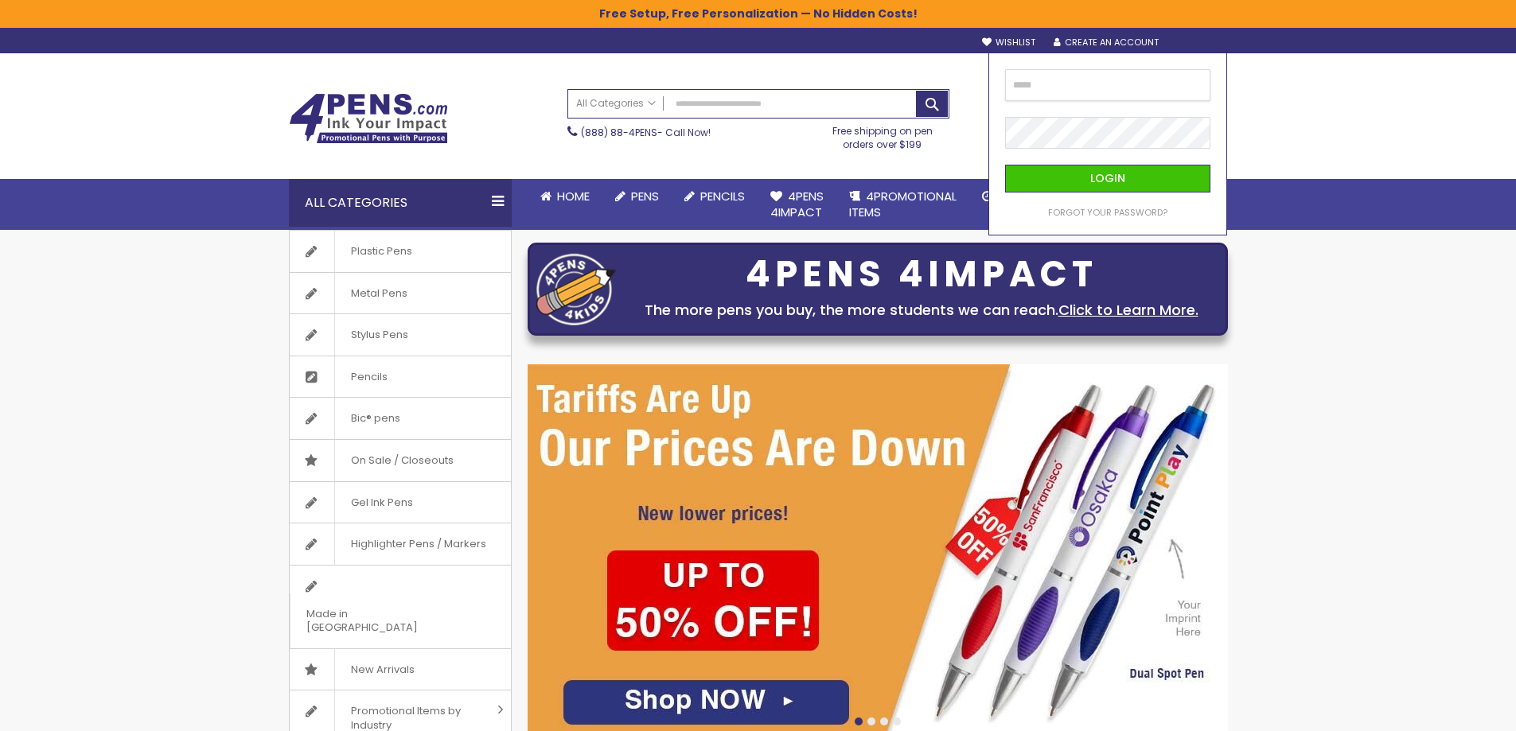
click at [1119, 88] on input "email" at bounding box center [1107, 85] width 205 height 32
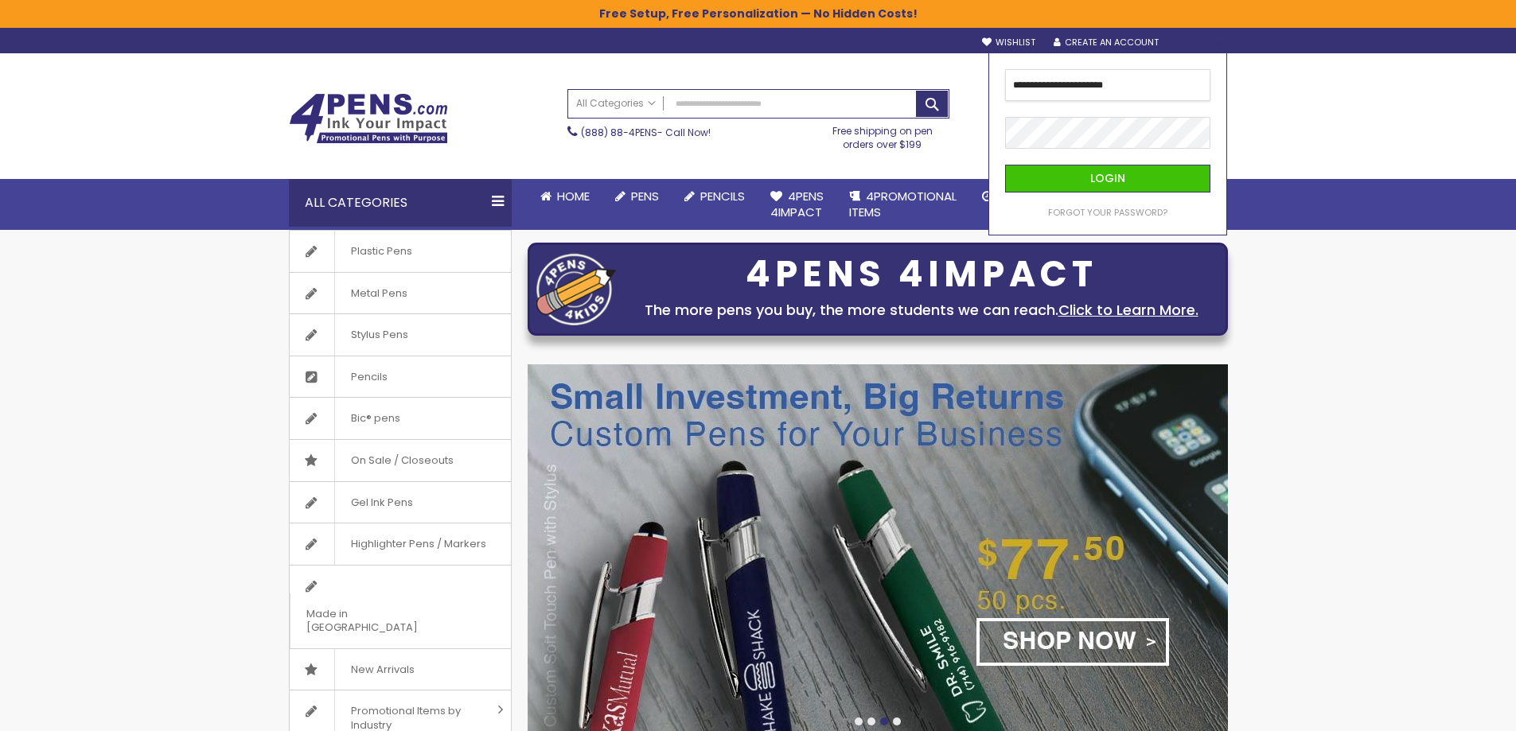
type input "**********"
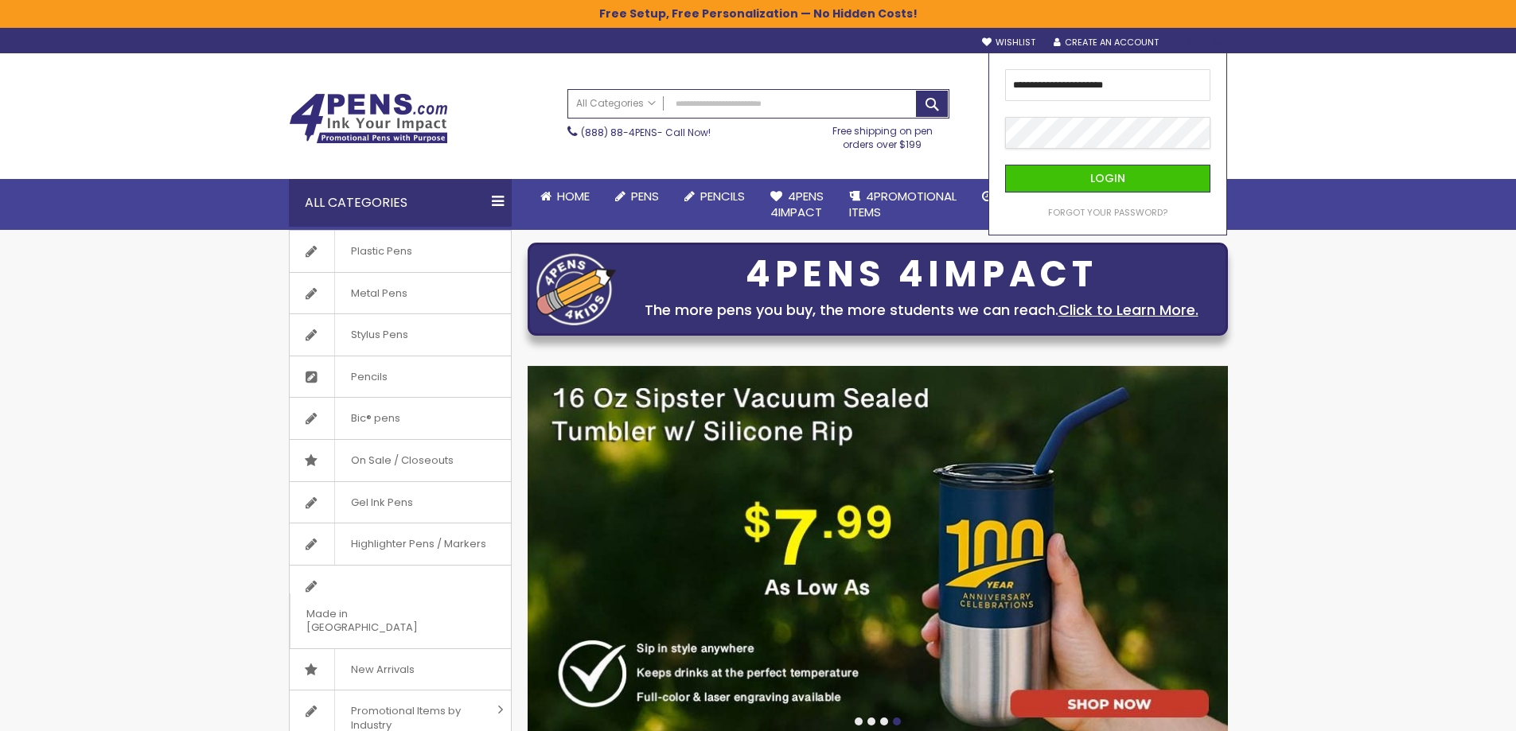
click at [1005, 165] on button "Login" at bounding box center [1107, 179] width 205 height 28
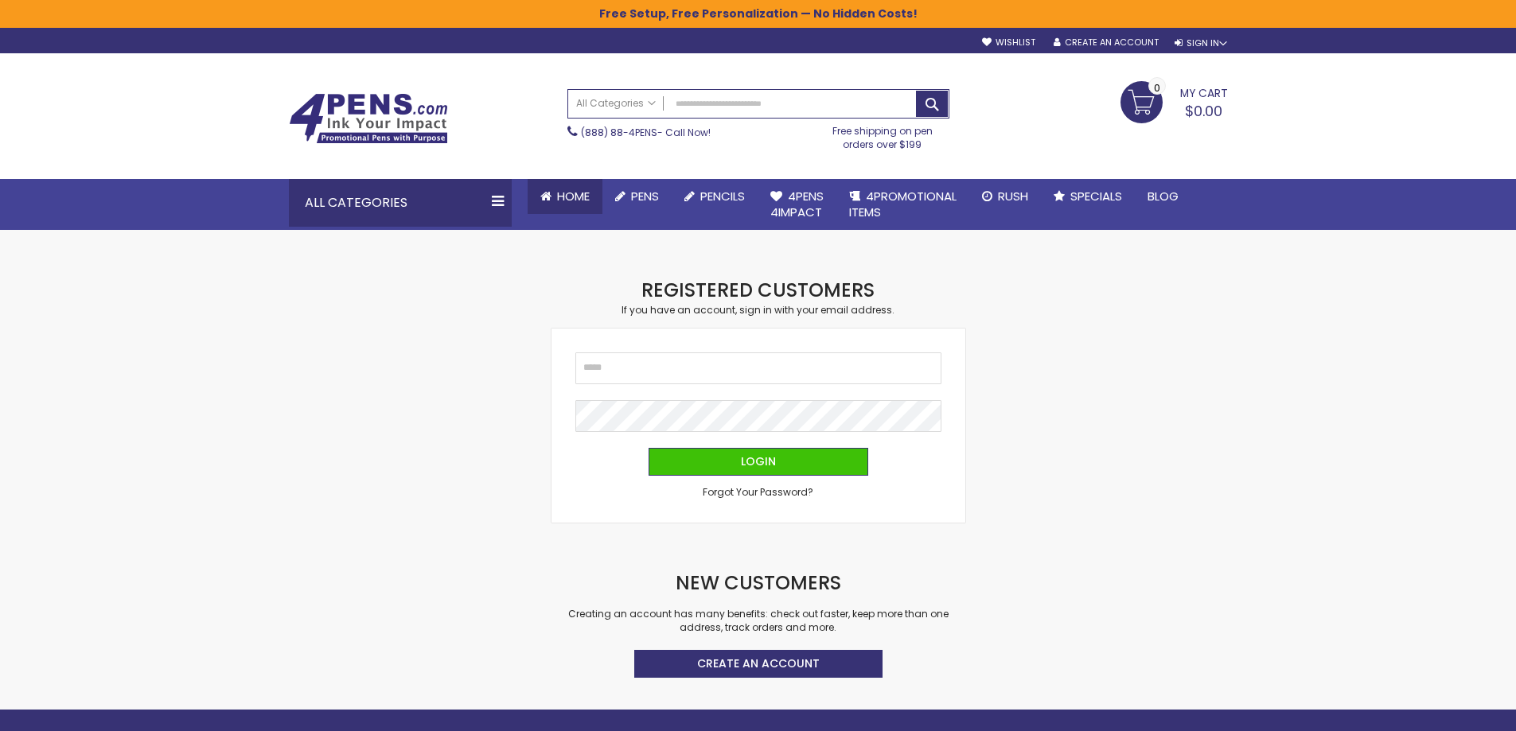
click at [589, 200] on span "Home" at bounding box center [573, 196] width 33 height 17
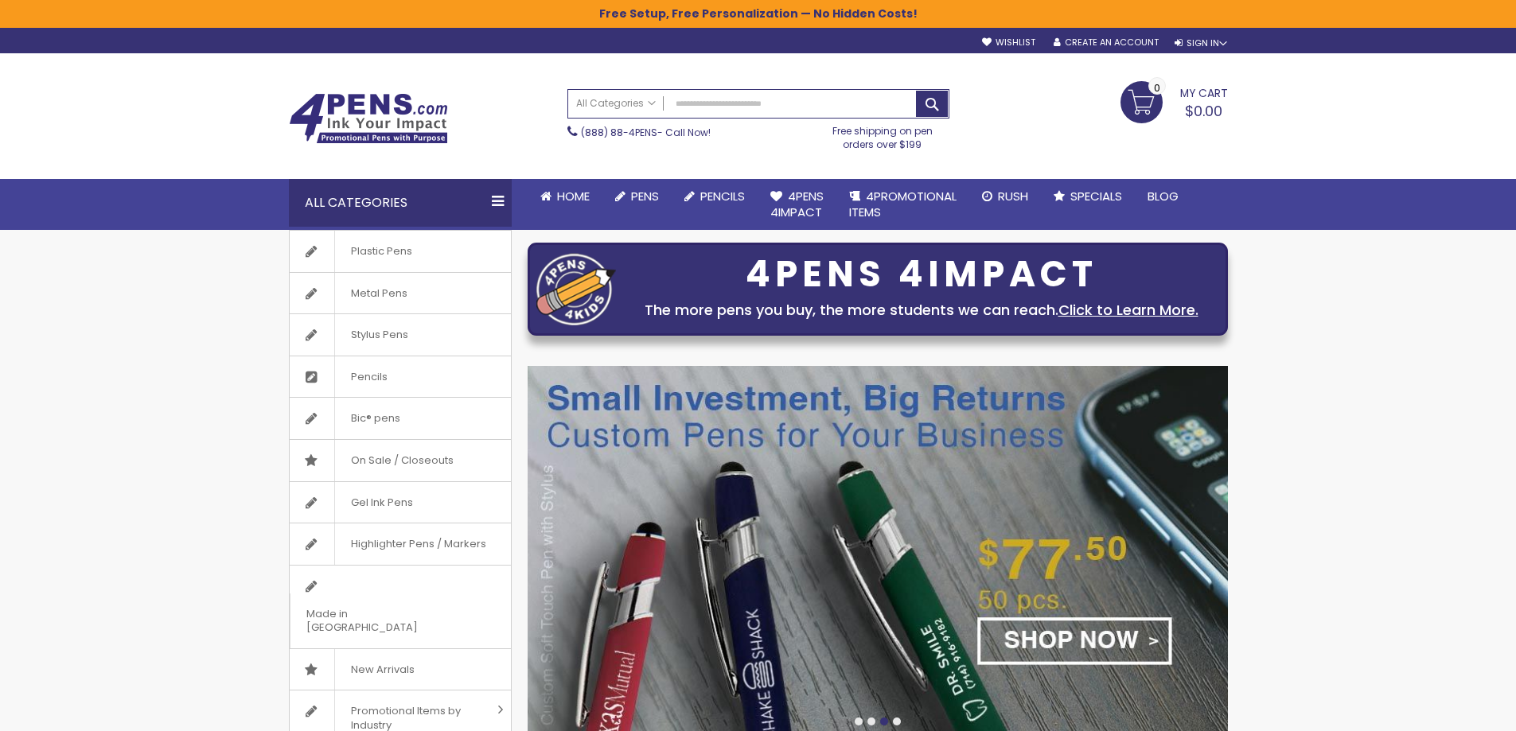
click at [625, 134] on link "(888) 88-4PENS" at bounding box center [619, 133] width 76 height 14
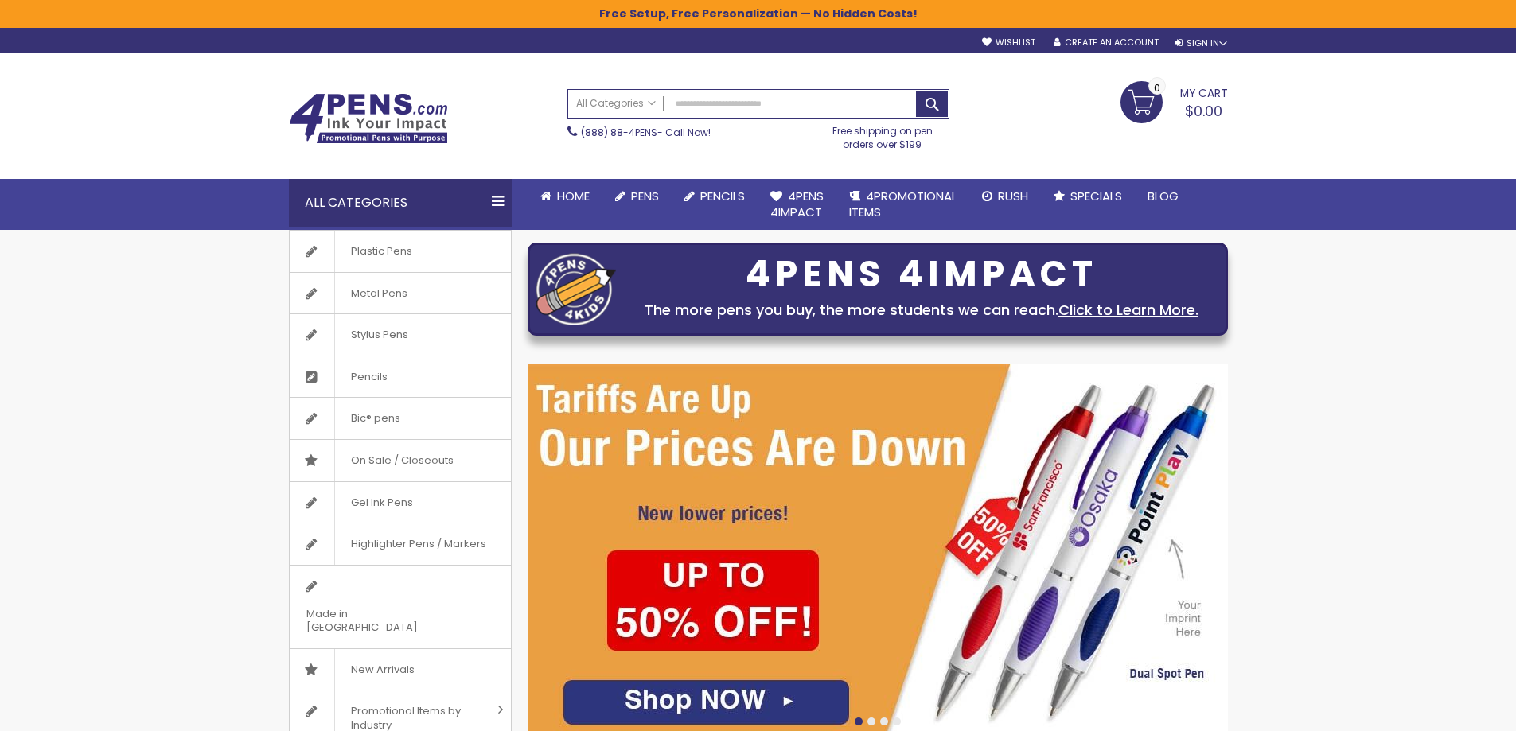
click at [674, 134] on span "(888) 88-4PENS - Call Now!" at bounding box center [646, 133] width 130 height 14
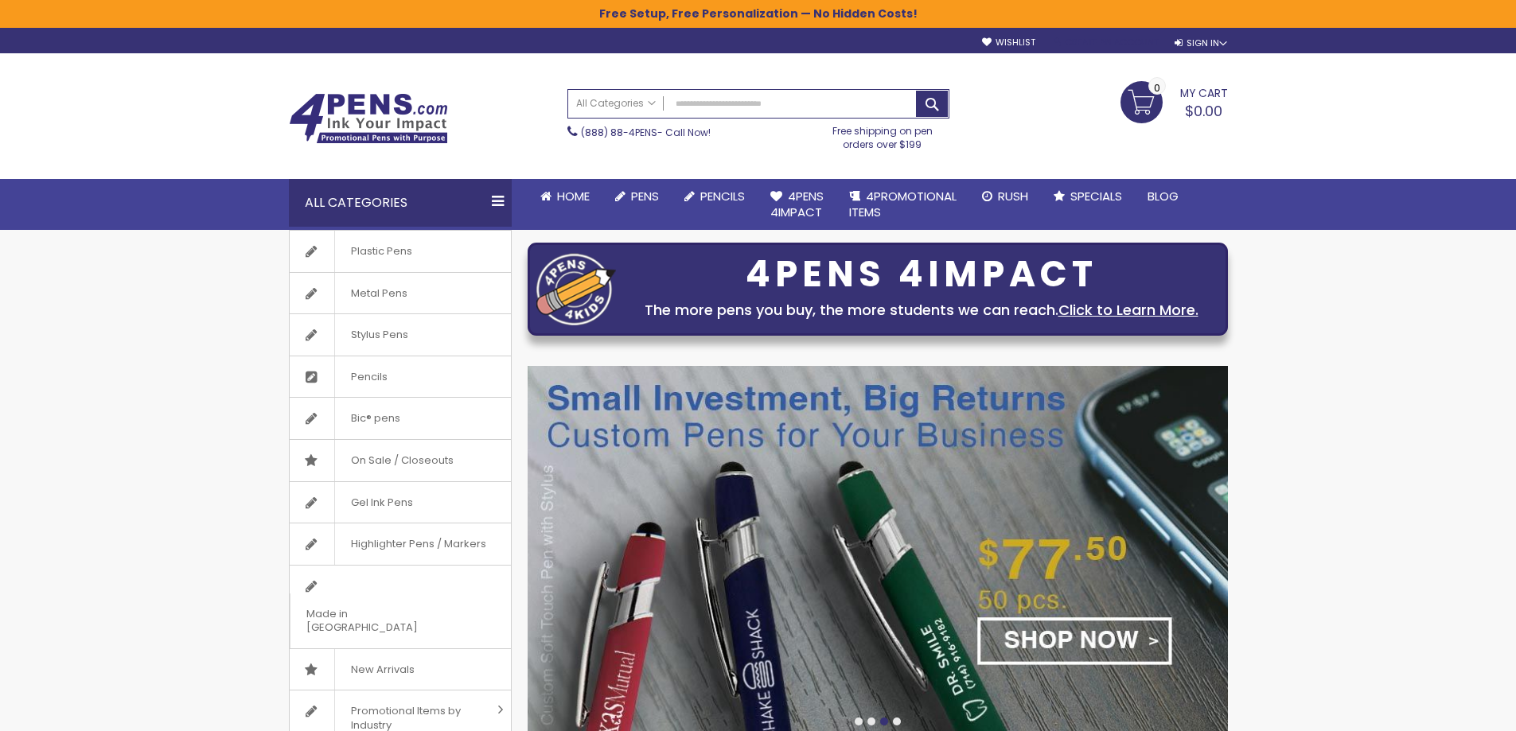
click at [1117, 41] on link "Create an Account" at bounding box center [1105, 43] width 105 height 12
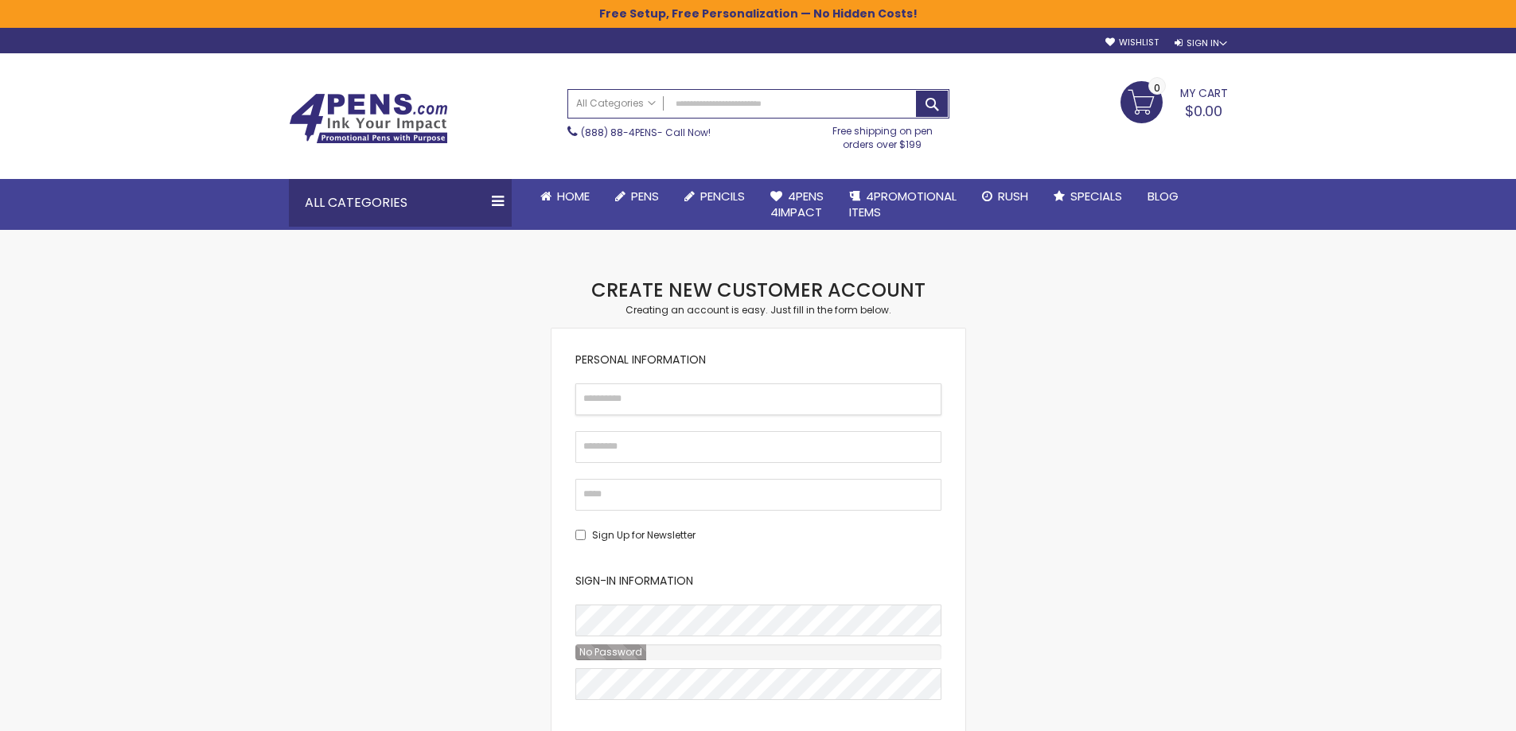
click at [632, 395] on input "First Name" at bounding box center [758, 399] width 366 height 32
click at [1189, 49] on div "Skip to Content sample Wishlist Sign Out Sign In Sign In Login Forgot Your Pass…" at bounding box center [758, 40] width 955 height 25
click at [1189, 40] on div "Sign In" at bounding box center [1200, 43] width 53 height 12
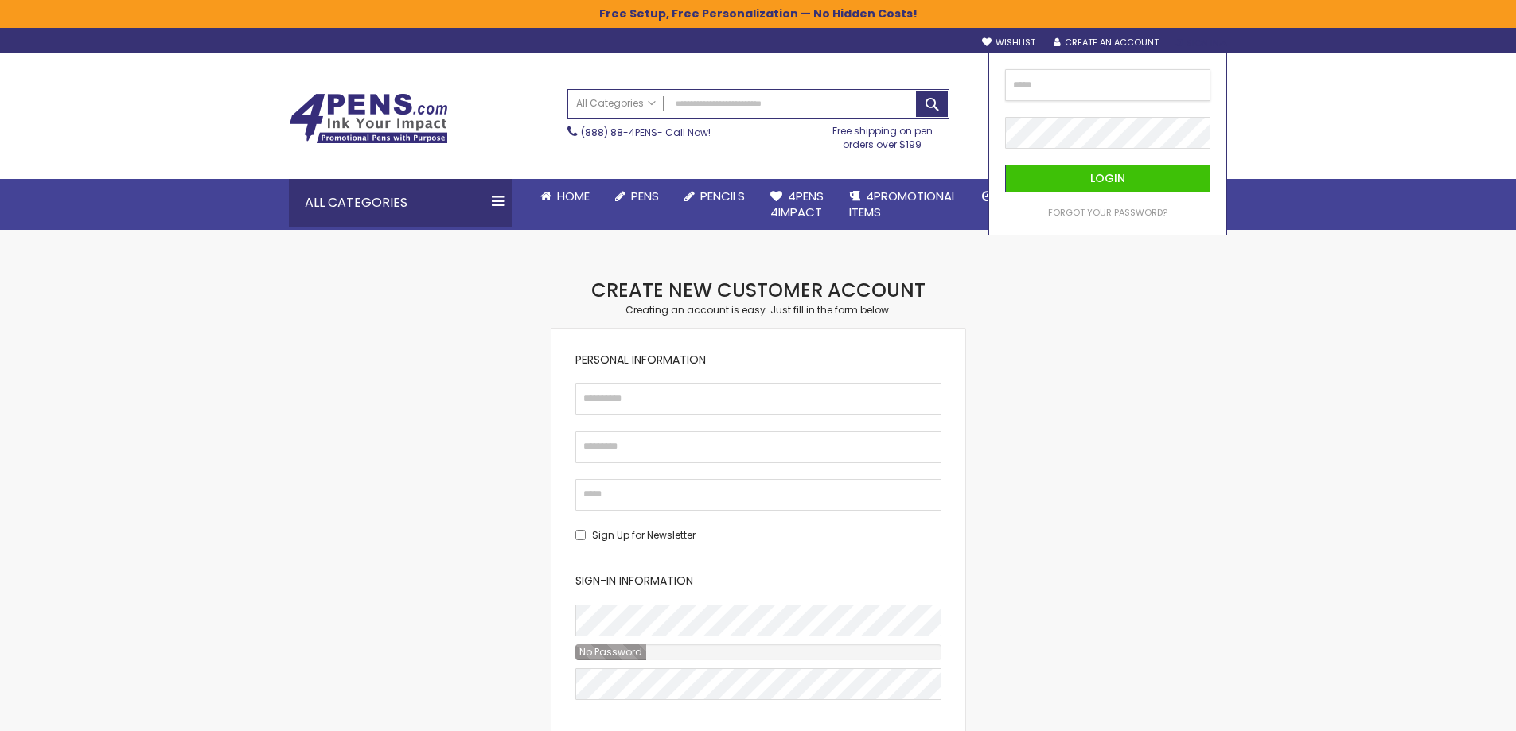
click at [1105, 98] on input "email" at bounding box center [1107, 85] width 205 height 32
click at [328, 127] on img at bounding box center [368, 118] width 159 height 51
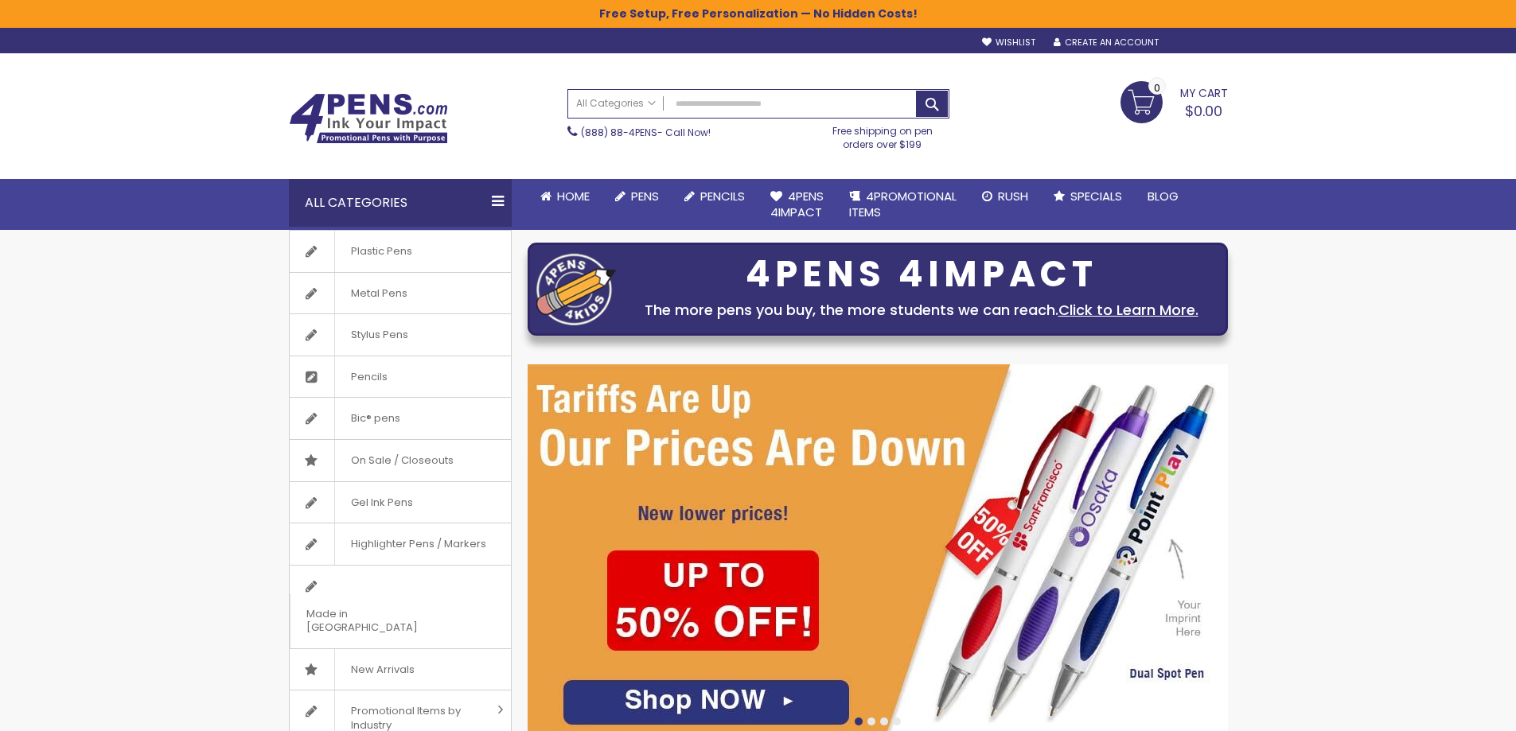
click at [1191, 43] on div "Sign In" at bounding box center [1200, 43] width 53 height 12
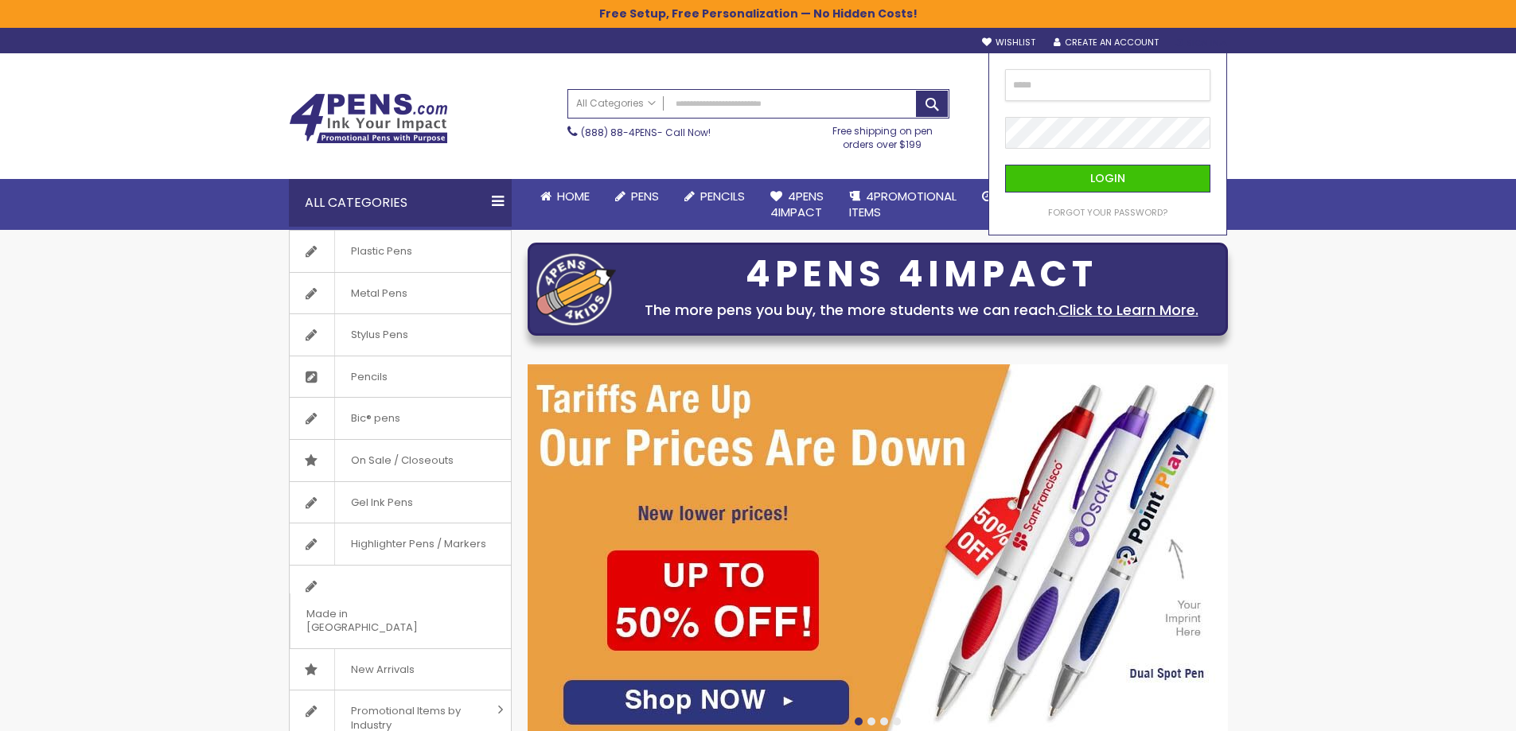
click at [1150, 86] on input "email" at bounding box center [1107, 85] width 205 height 32
click at [1438, 146] on div "Toggle Nav Search All Categories All Categories Pens Plastic Pens Metal Pens Gr…" at bounding box center [758, 141] width 1516 height 177
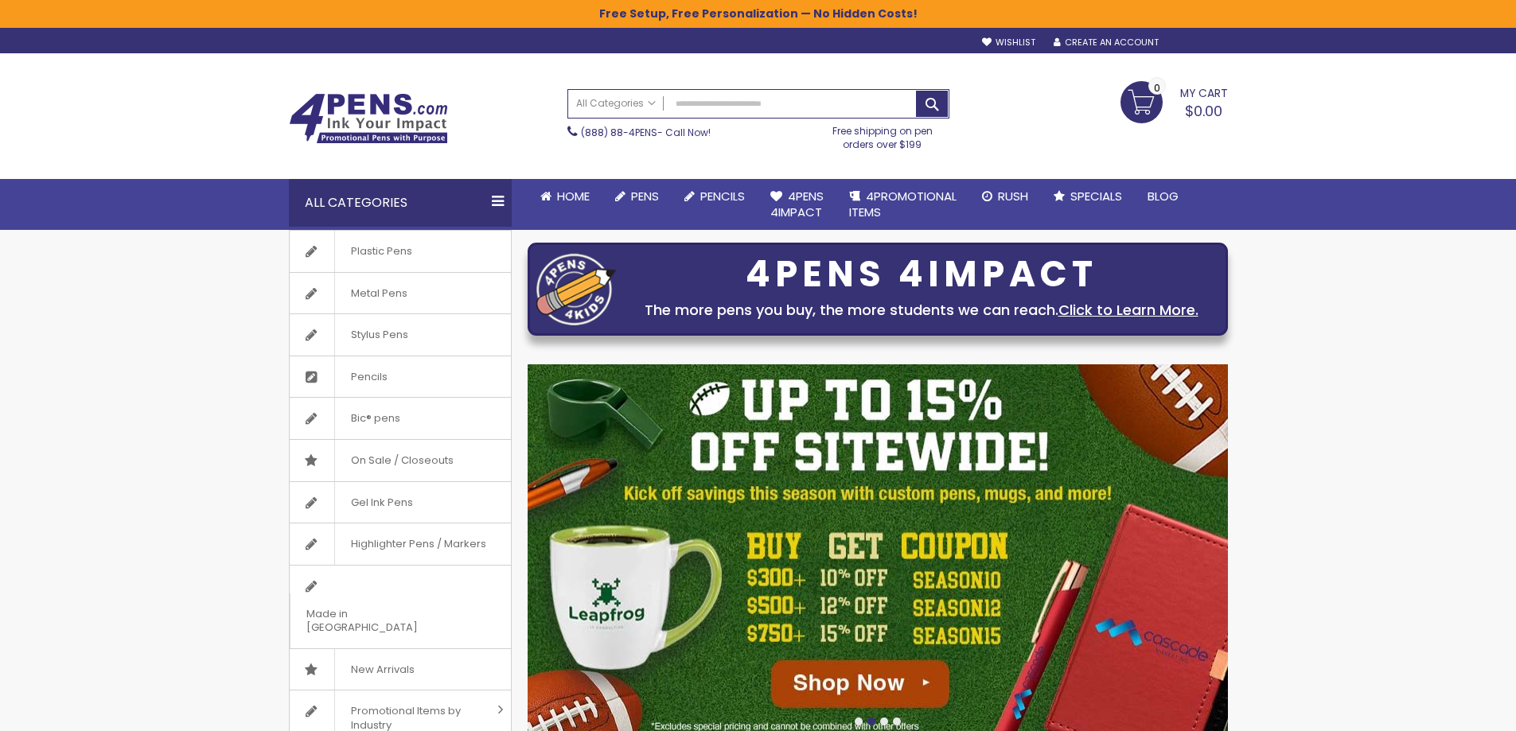
click at [1202, 45] on div "Sign In" at bounding box center [1200, 43] width 53 height 12
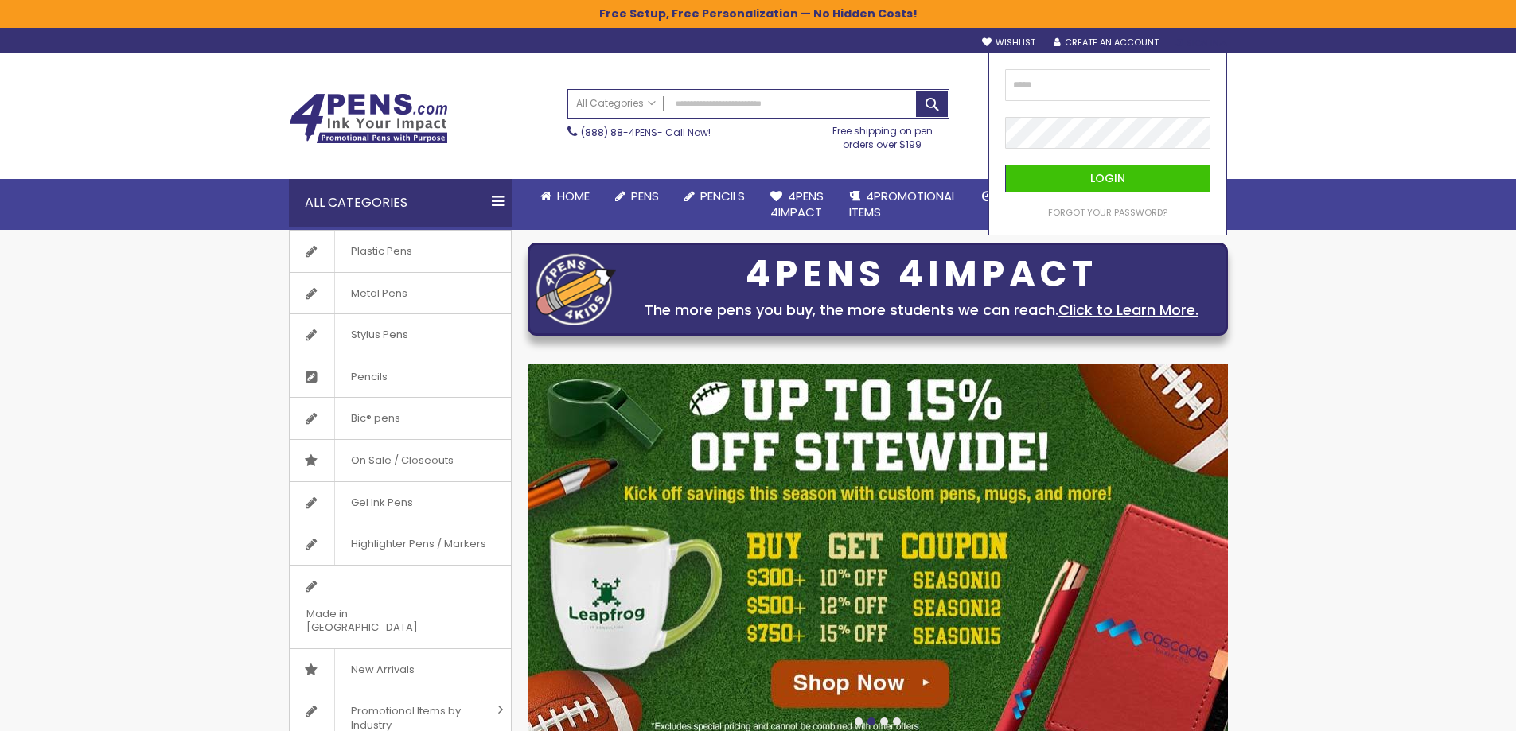
click at [906, 60] on div "Toggle Nav Search All Categories All Categories Pens Plastic Pens Metal Pens Gr…" at bounding box center [758, 115] width 955 height 125
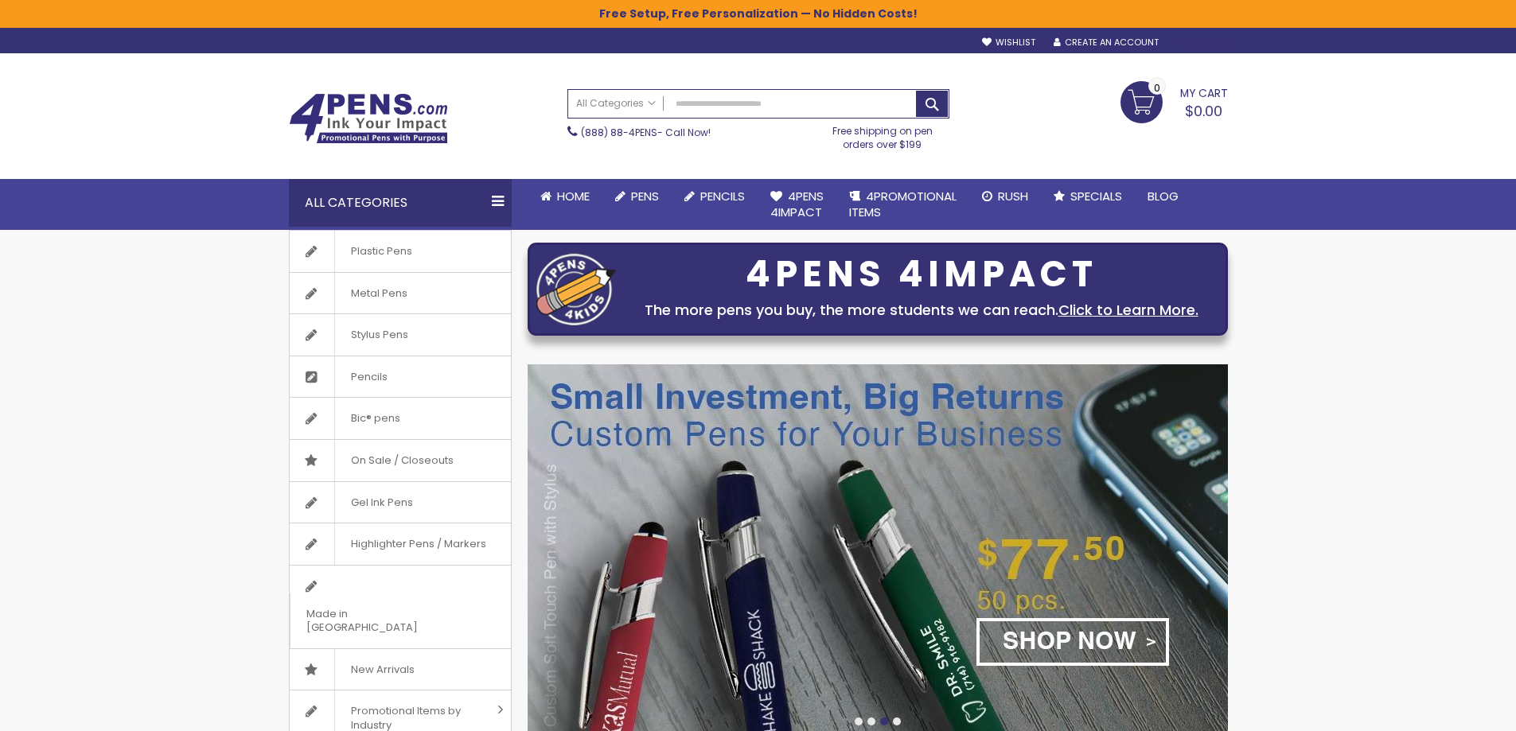
click at [1220, 37] on div "Sign In" at bounding box center [1200, 43] width 53 height 12
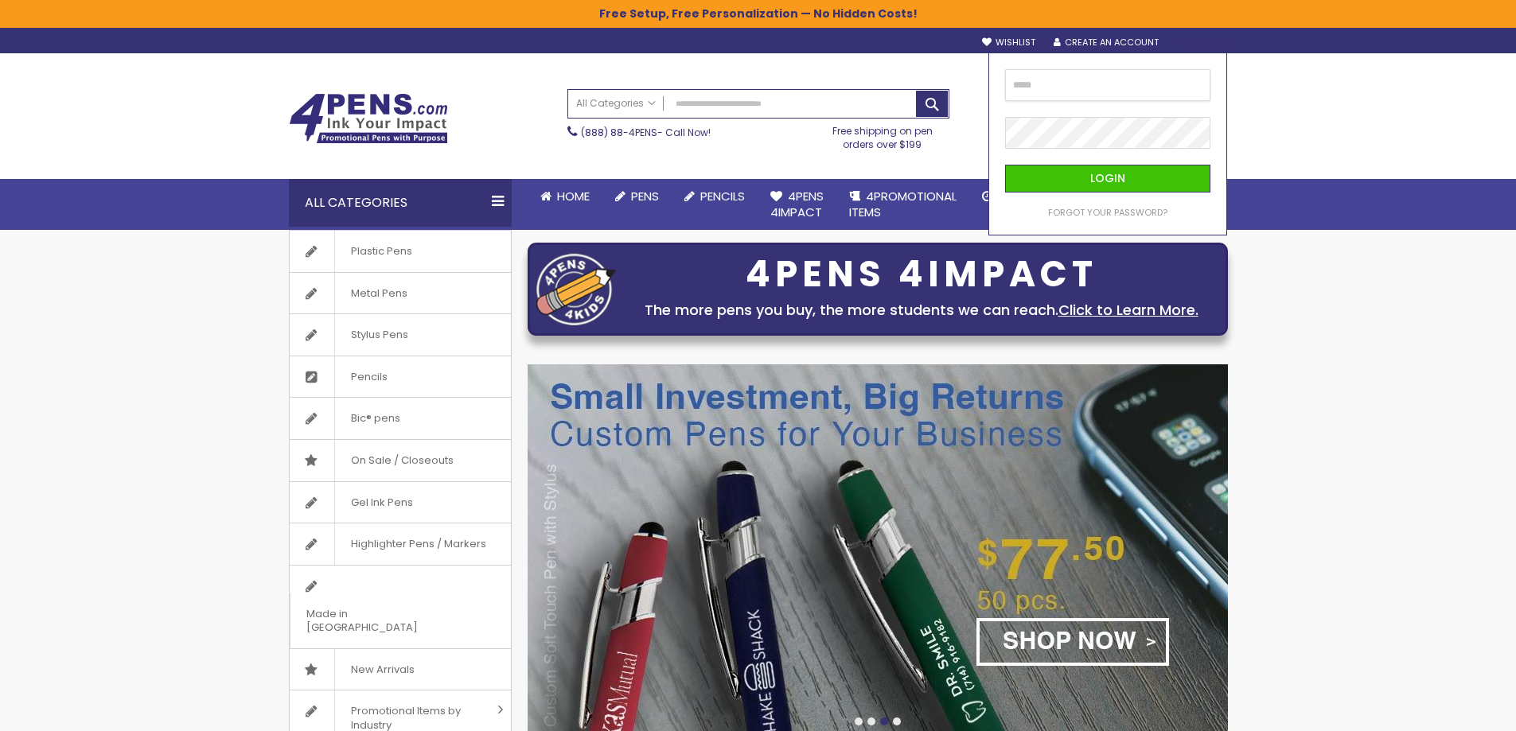
click at [1108, 88] on input "email" at bounding box center [1107, 85] width 205 height 32
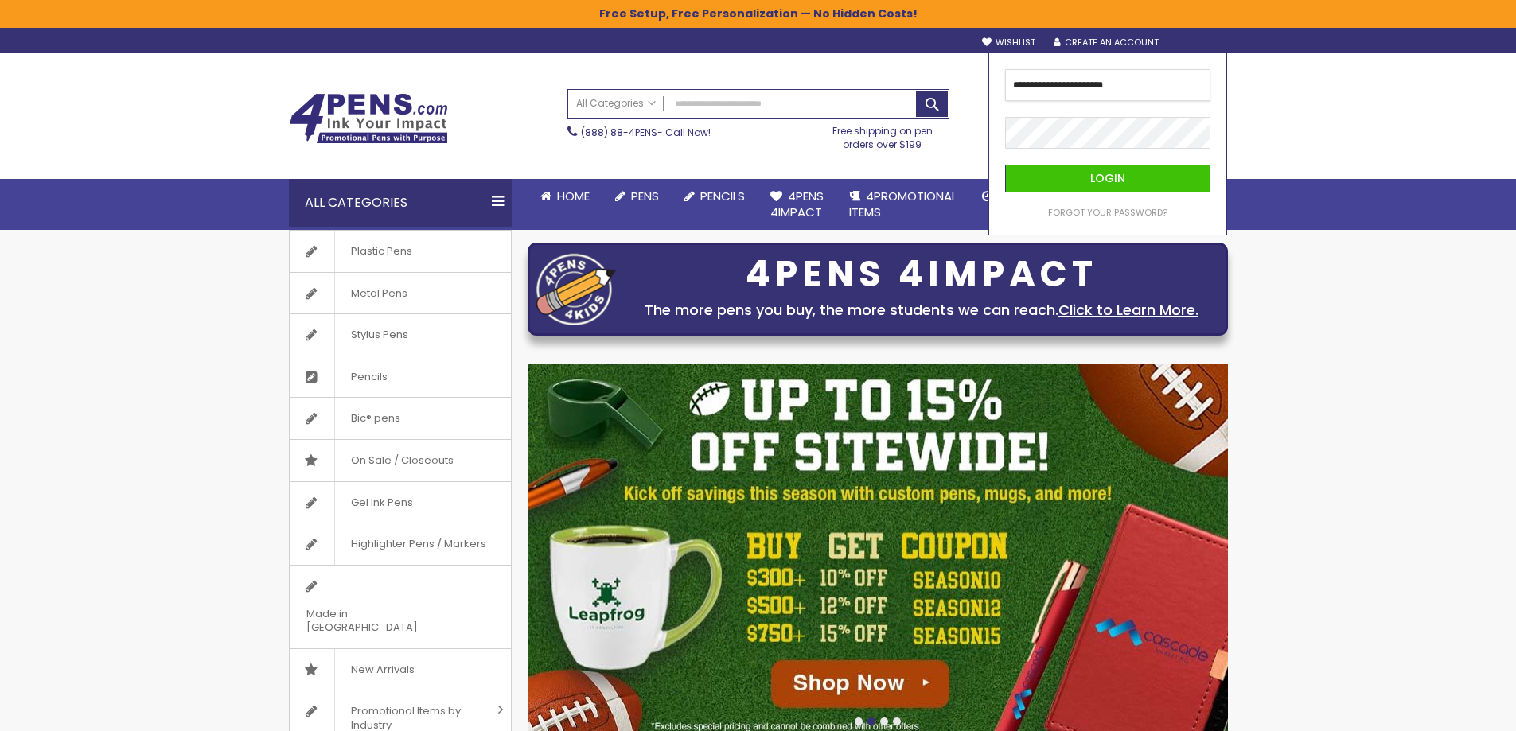
type input "**********"
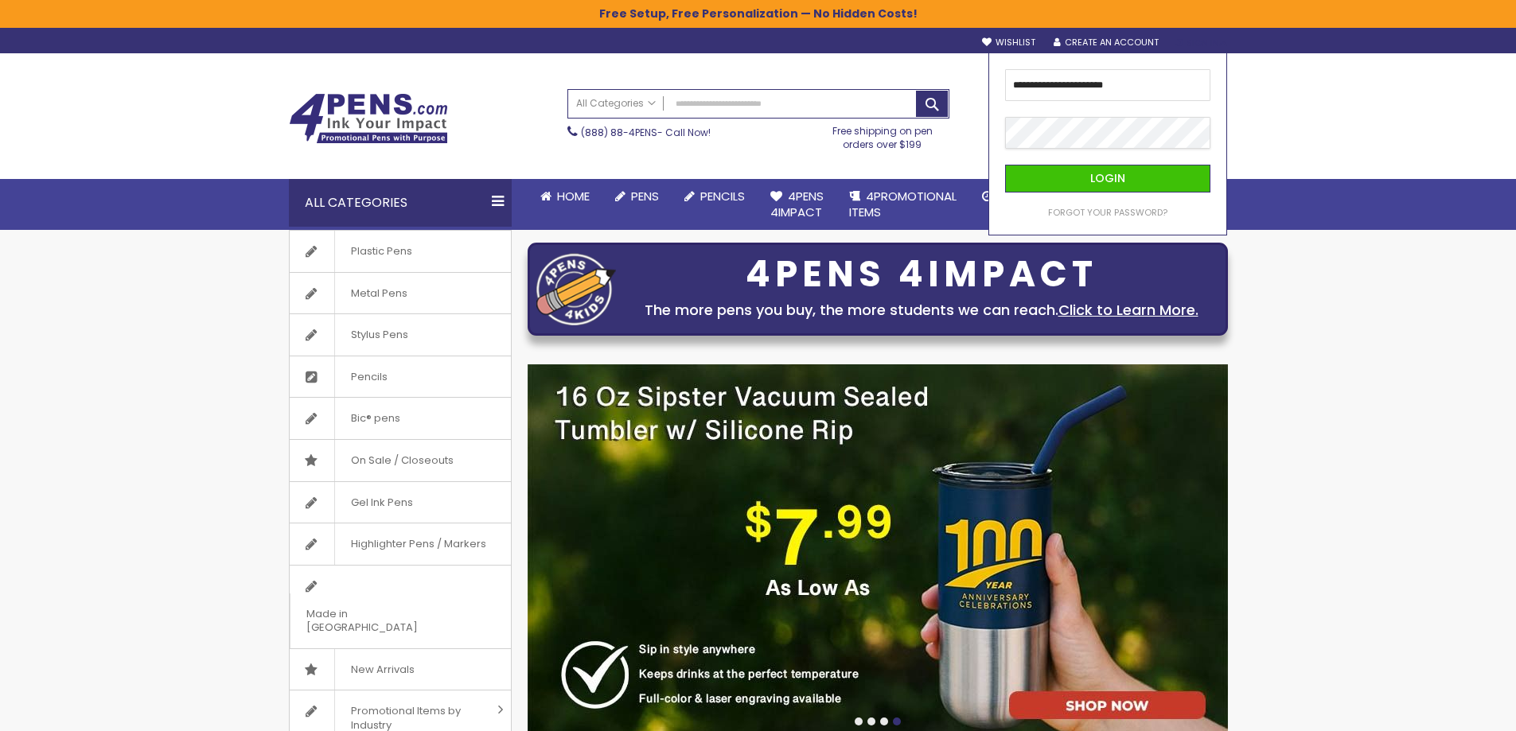
click at [1005, 165] on button "Login" at bounding box center [1107, 179] width 205 height 28
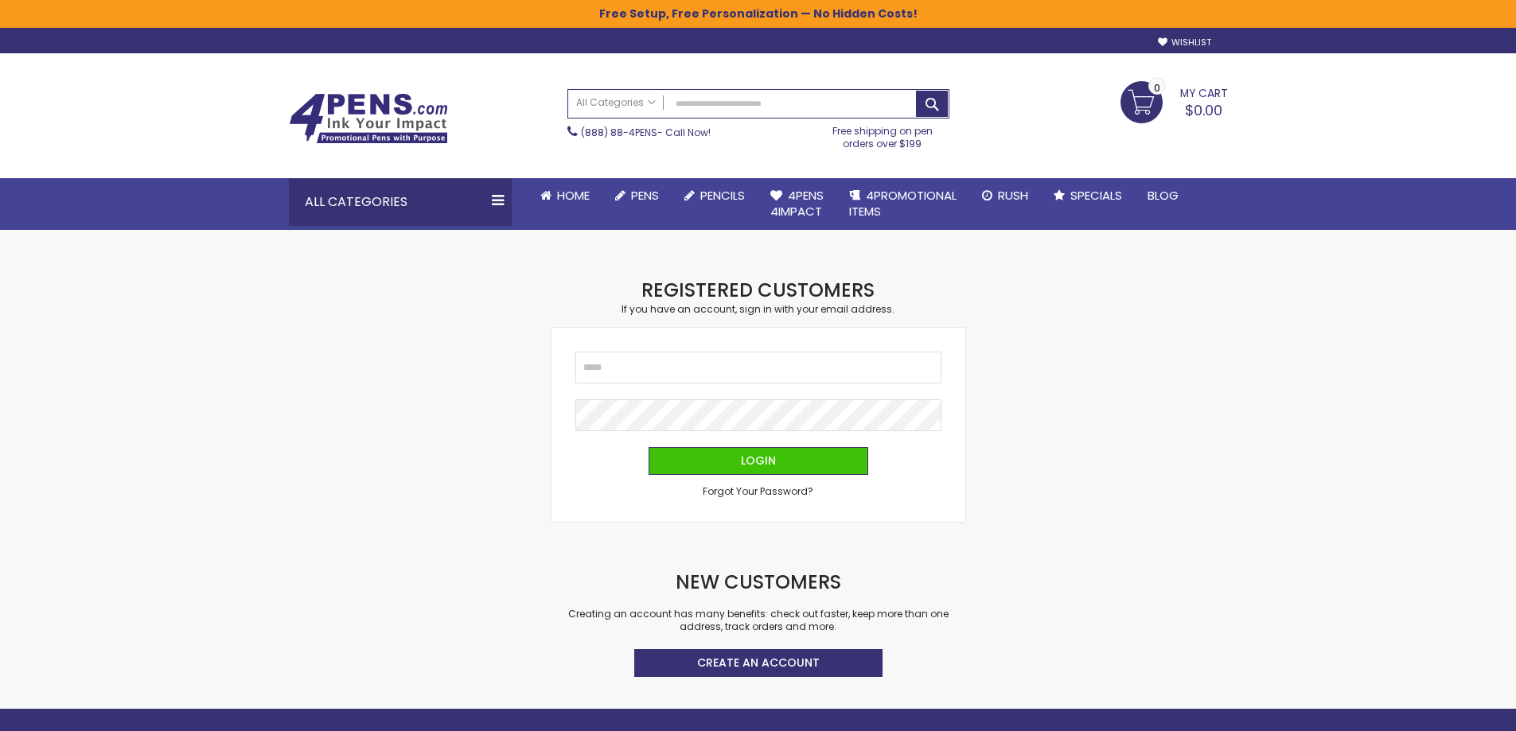
click at [1226, 320] on div "Checkout as a new customer Creating an account has many benefits: See order and…" at bounding box center [758, 493] width 955 height 431
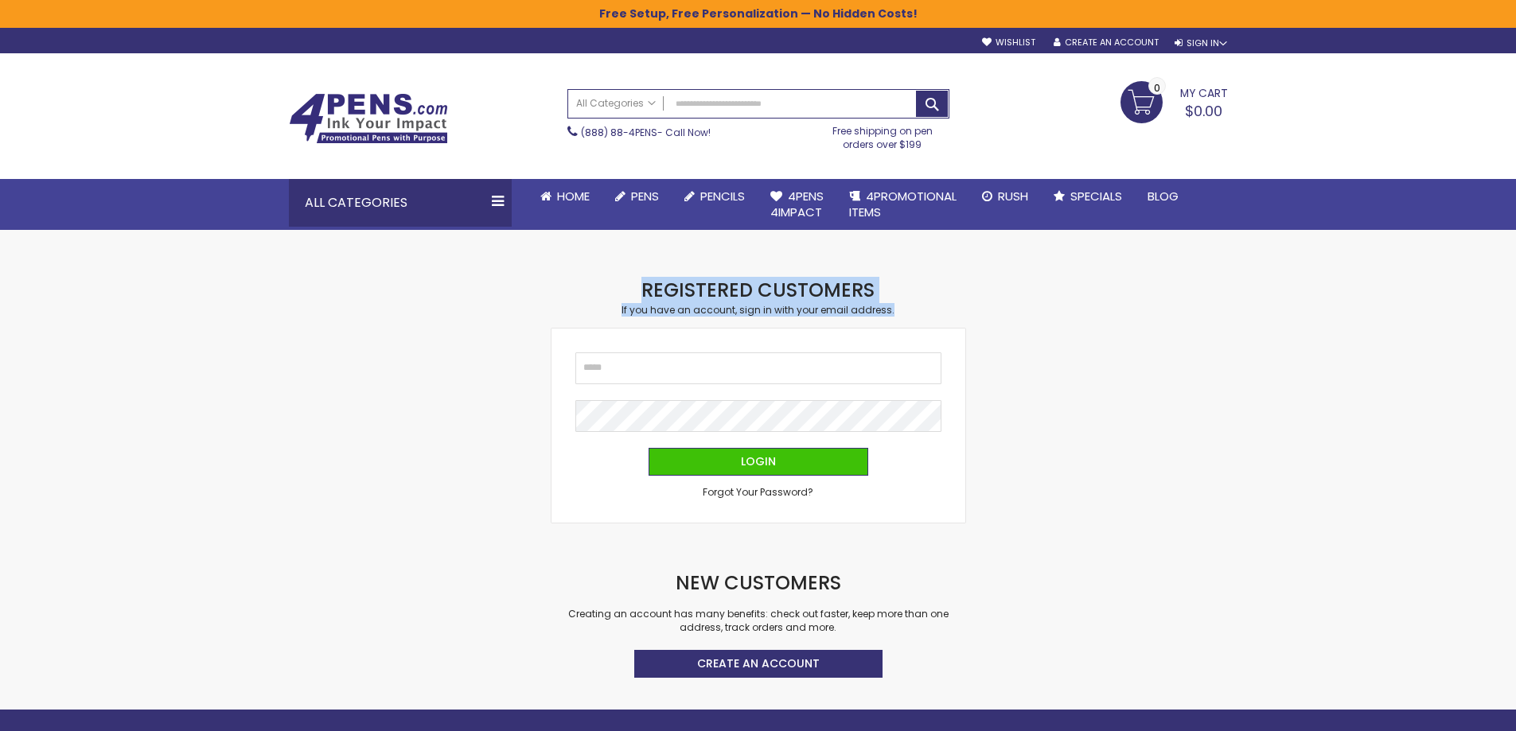
drag, startPoint x: 583, startPoint y: 298, endPoint x: 1006, endPoint y: 320, distance: 423.0
click at [1001, 320] on div "Checkout as a new customer Creating an account has many benefits: See order and…" at bounding box center [758, 493] width 955 height 431
click at [1007, 319] on div "Checkout as a new customer Creating an account has many benefits: See order and…" at bounding box center [758, 493] width 955 height 431
click at [623, 378] on input "Email" at bounding box center [758, 368] width 366 height 32
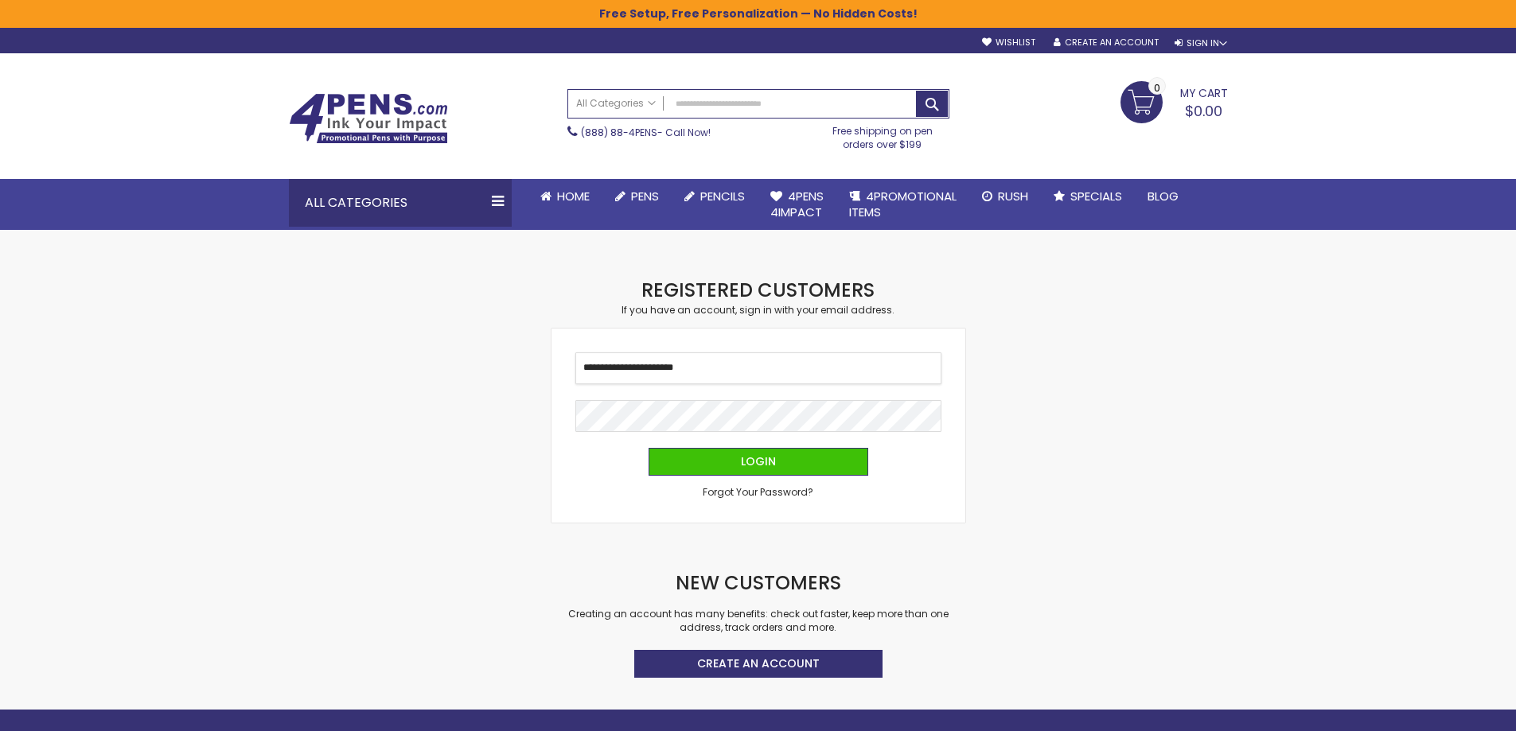
type input "**********"
click at [648, 448] on button "Login" at bounding box center [758, 462] width 220 height 28
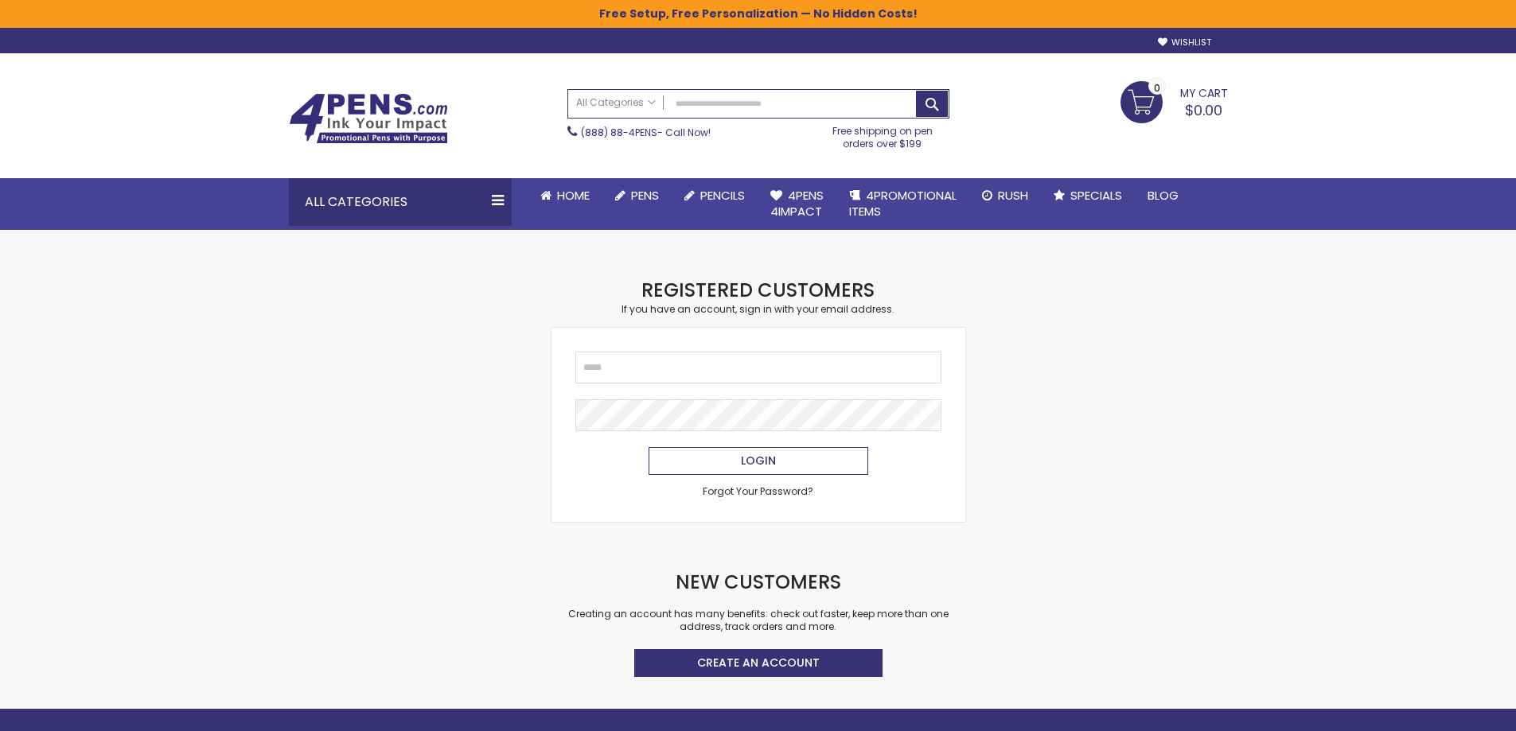
click at [763, 467] on span "Login" at bounding box center [758, 461] width 35 height 16
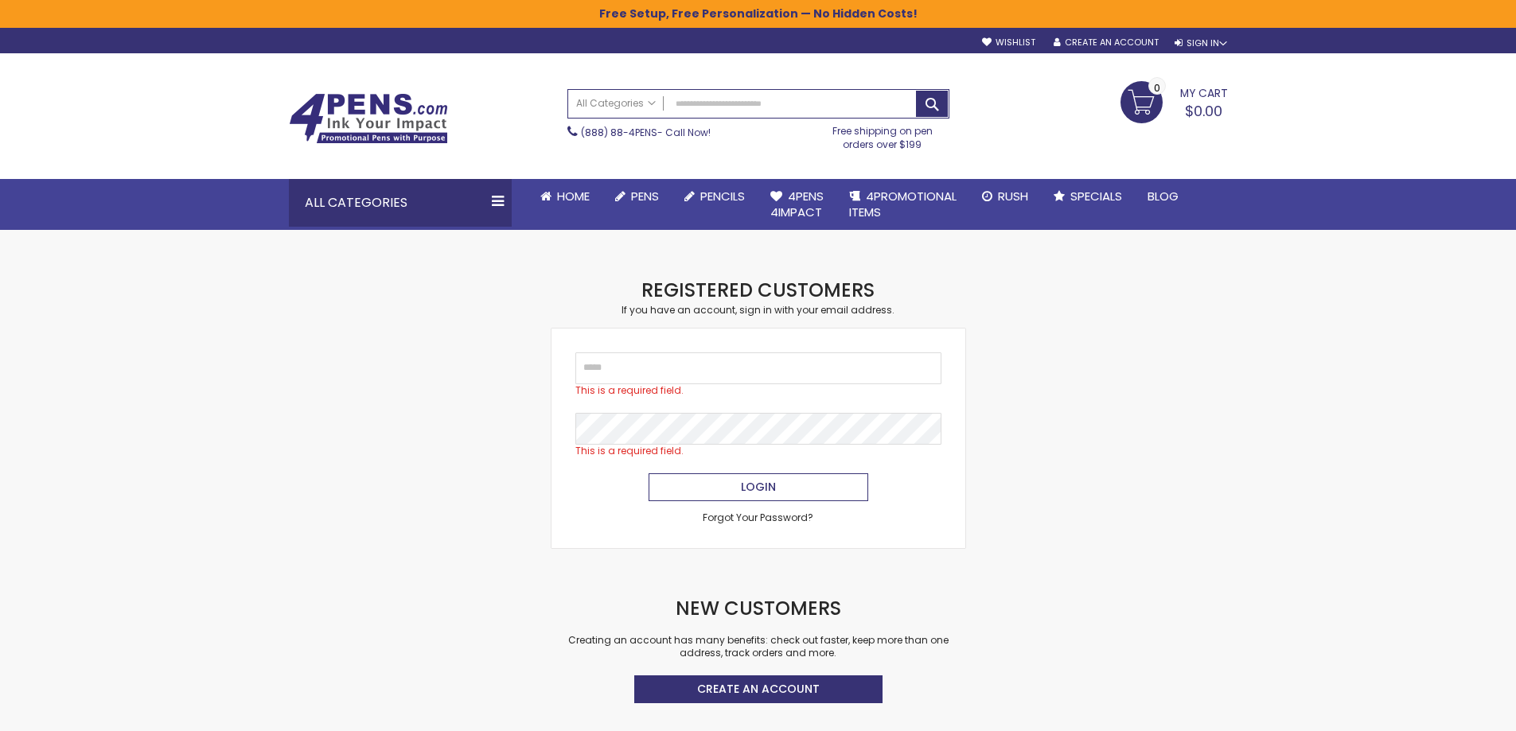
click at [751, 496] on button "Login" at bounding box center [758, 487] width 220 height 28
